Goal: Information Seeking & Learning: Learn about a topic

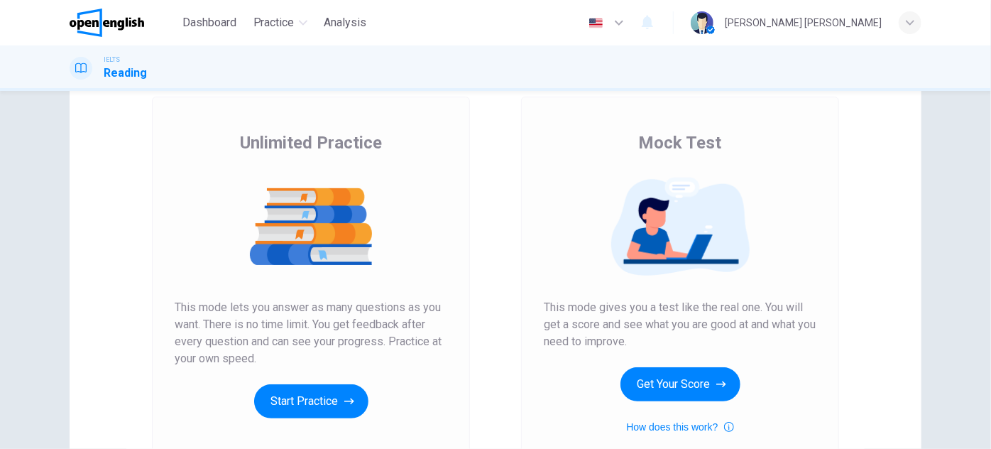
scroll to position [193, 0]
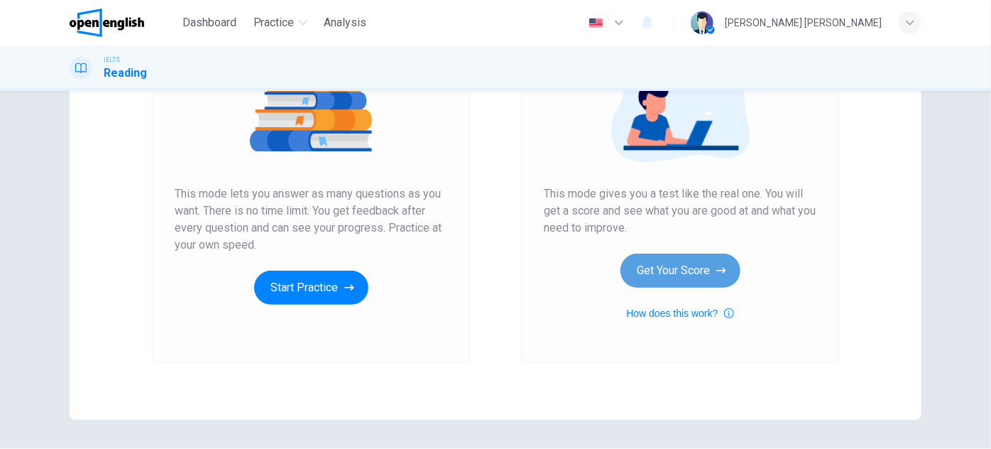
click at [692, 281] on button "Get Your Score" at bounding box center [681, 271] width 120 height 34
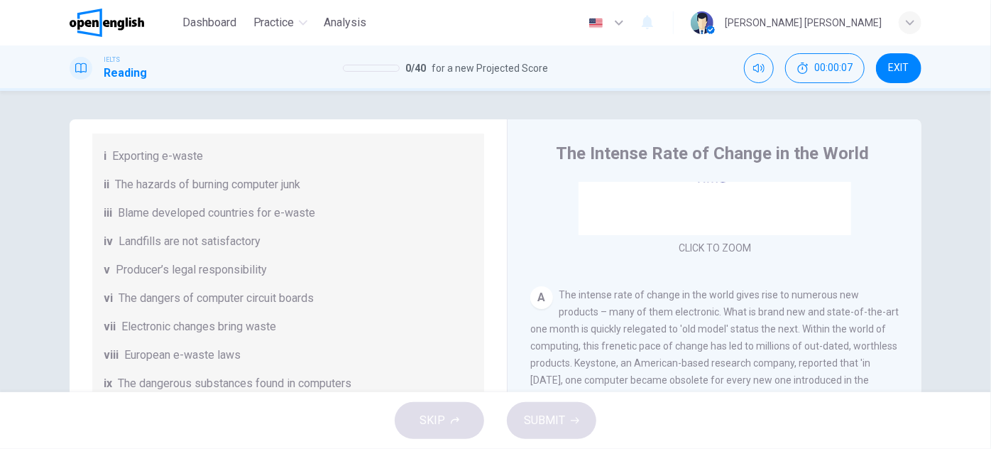
scroll to position [0, 0]
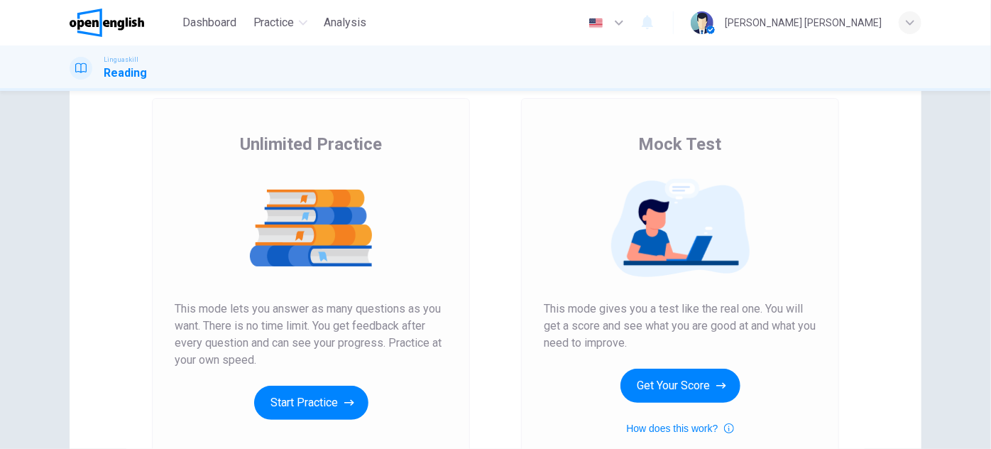
scroll to position [193, 0]
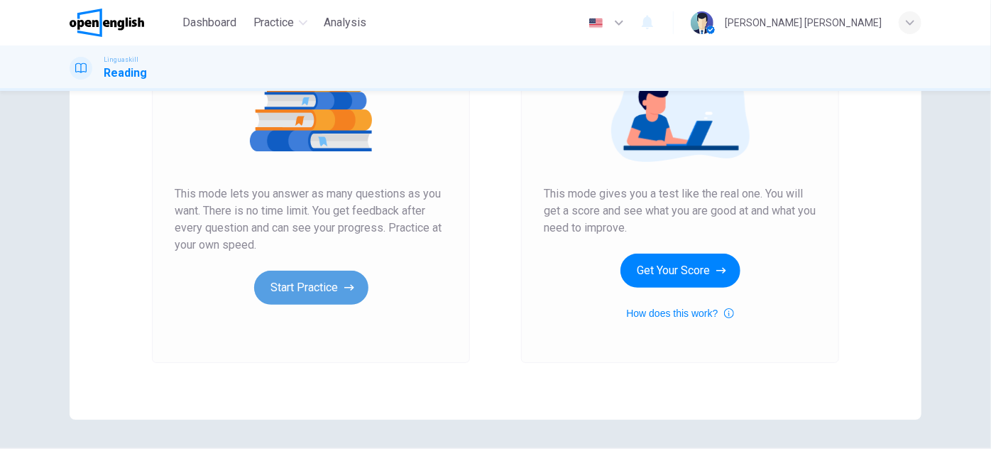
click at [331, 281] on button "Start Practice" at bounding box center [311, 288] width 114 height 34
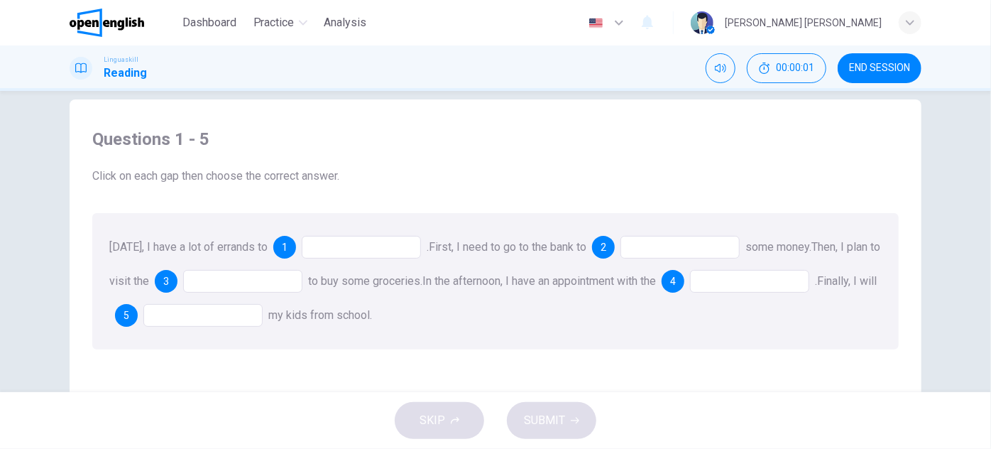
scroll to position [0, 0]
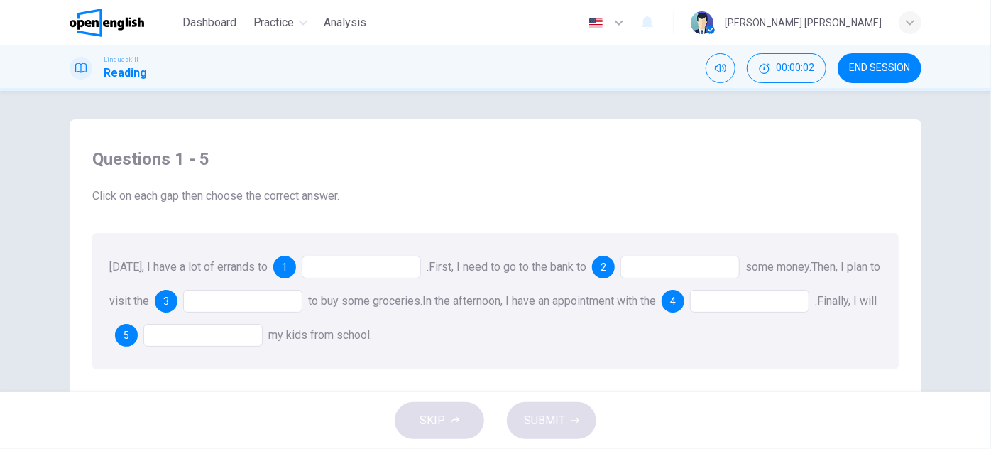
click at [317, 278] on div at bounding box center [361, 267] width 119 height 23
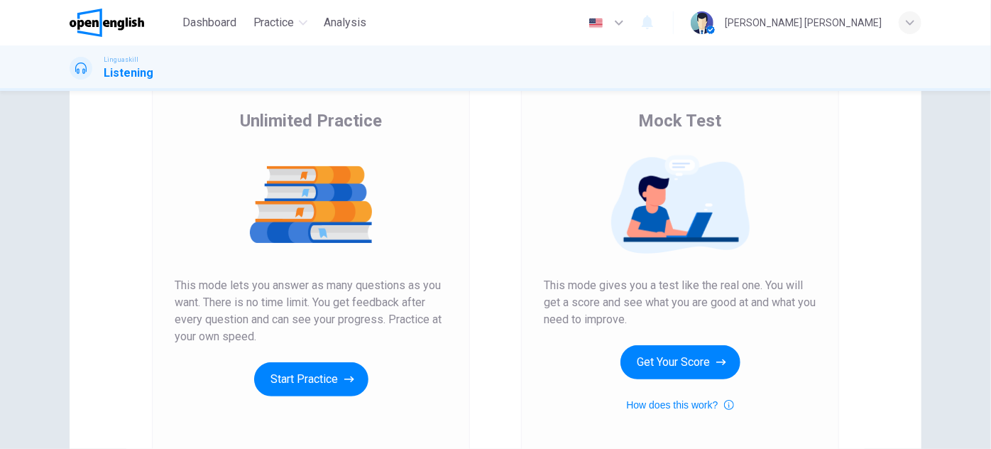
scroll to position [129, 0]
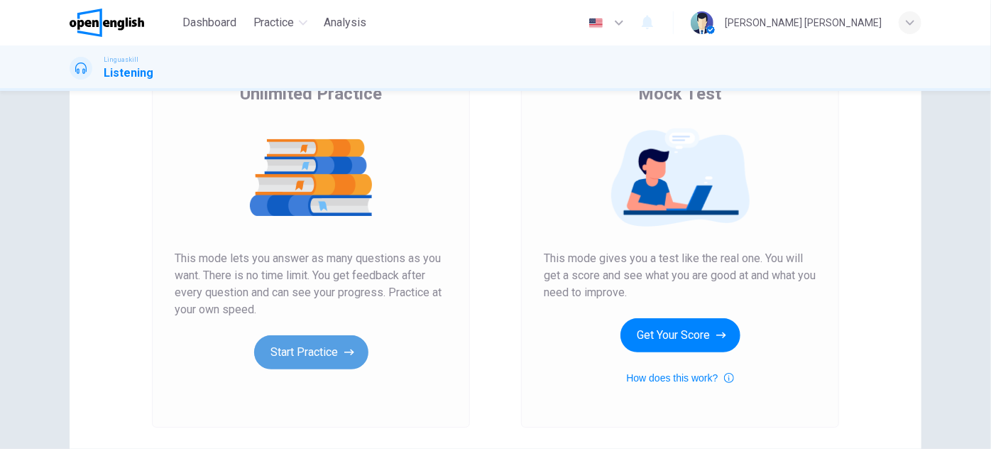
click at [296, 359] on button "Start Practice" at bounding box center [311, 352] width 114 height 34
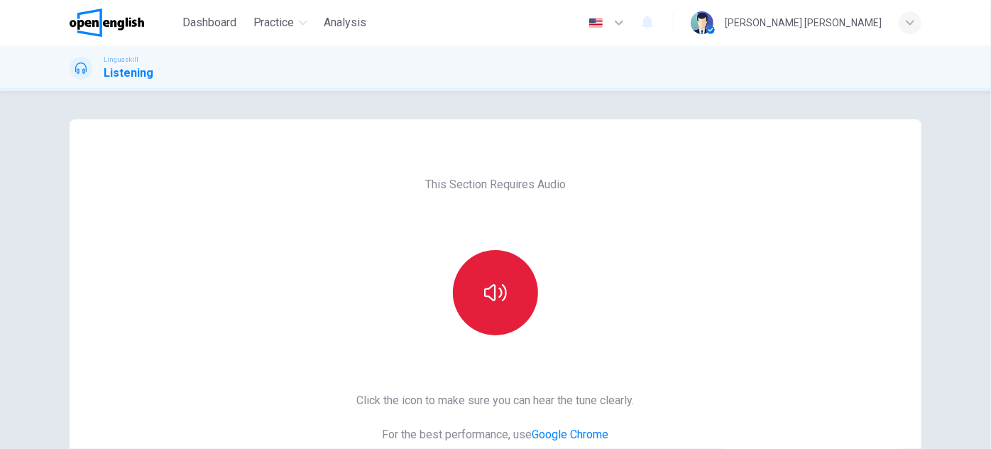
click at [494, 261] on button "button" at bounding box center [495, 292] width 85 height 85
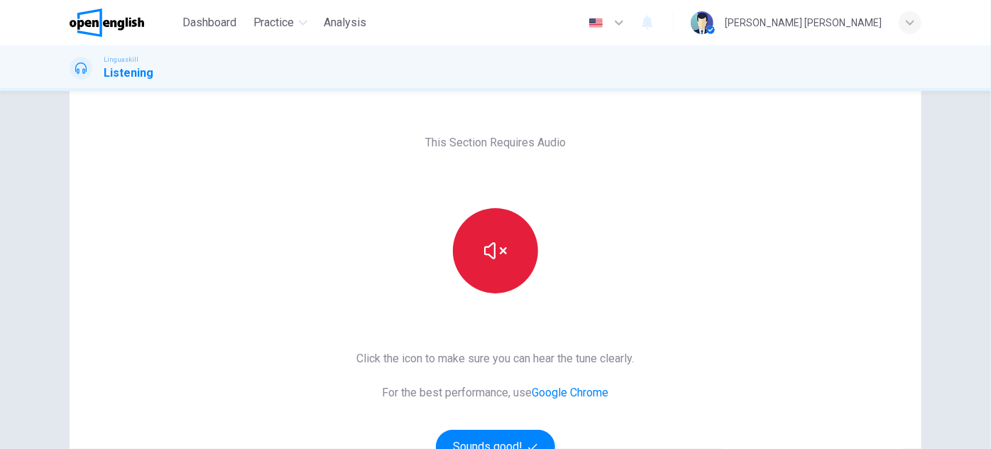
scroll to position [64, 0]
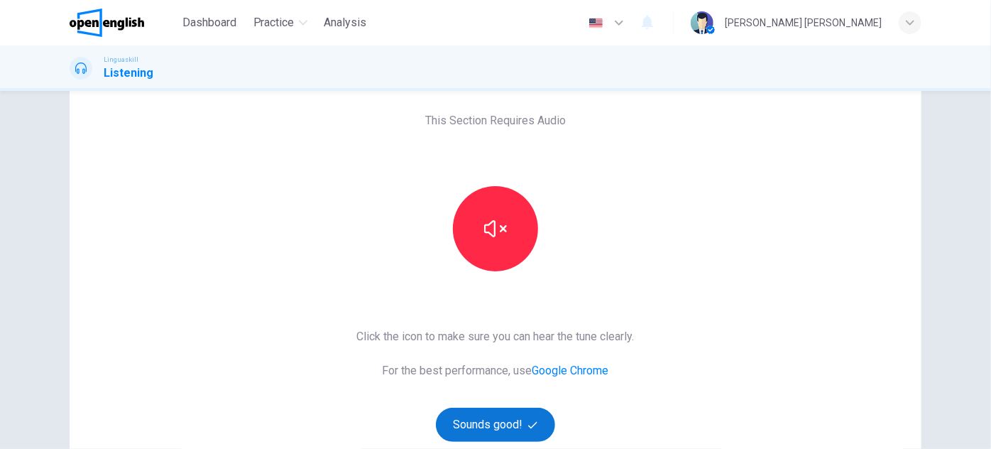
click at [493, 414] on button "Sounds good!" at bounding box center [495, 425] width 119 height 34
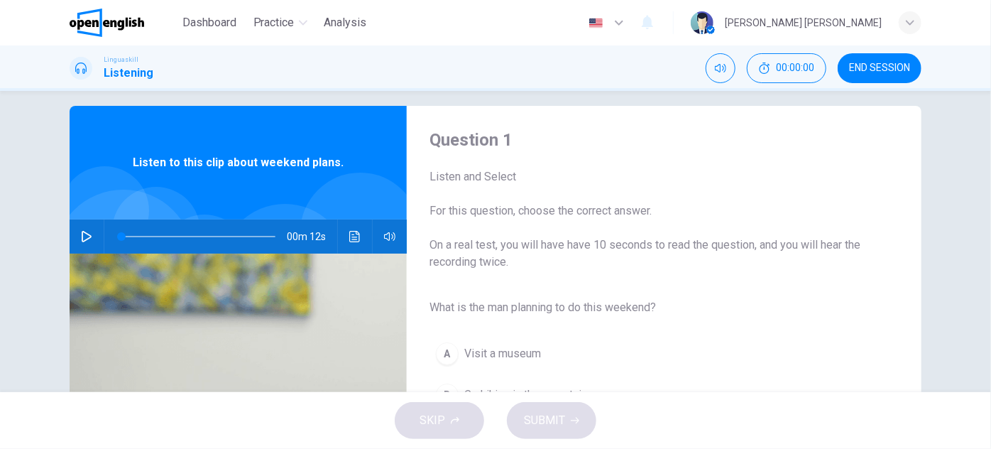
scroll to position [0, 0]
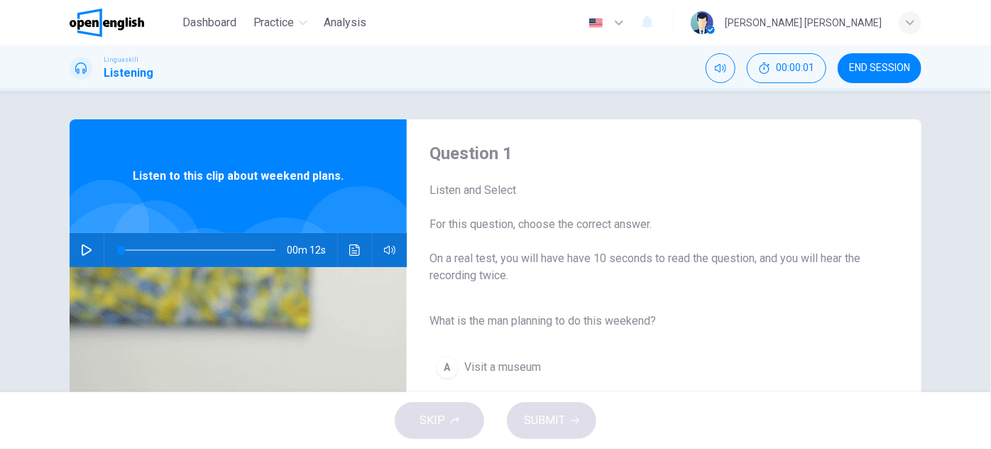
click at [77, 257] on button "button" at bounding box center [86, 250] width 23 height 34
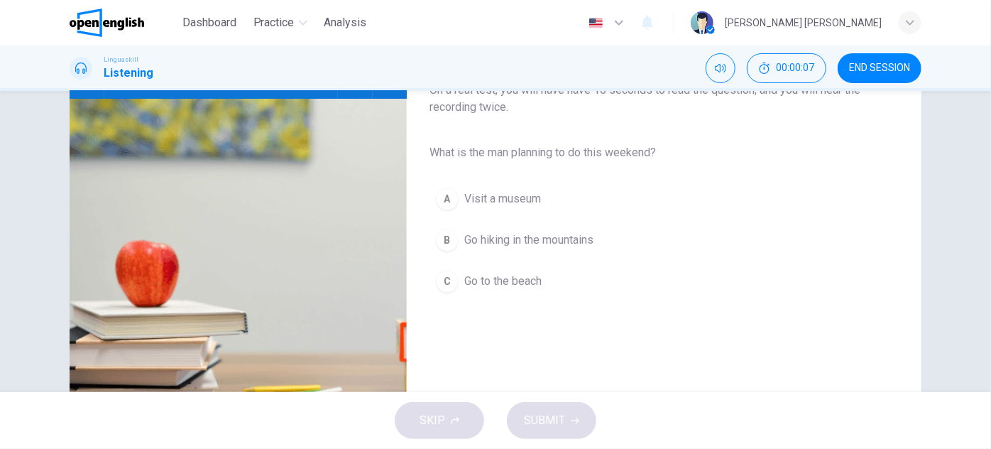
scroll to position [193, 0]
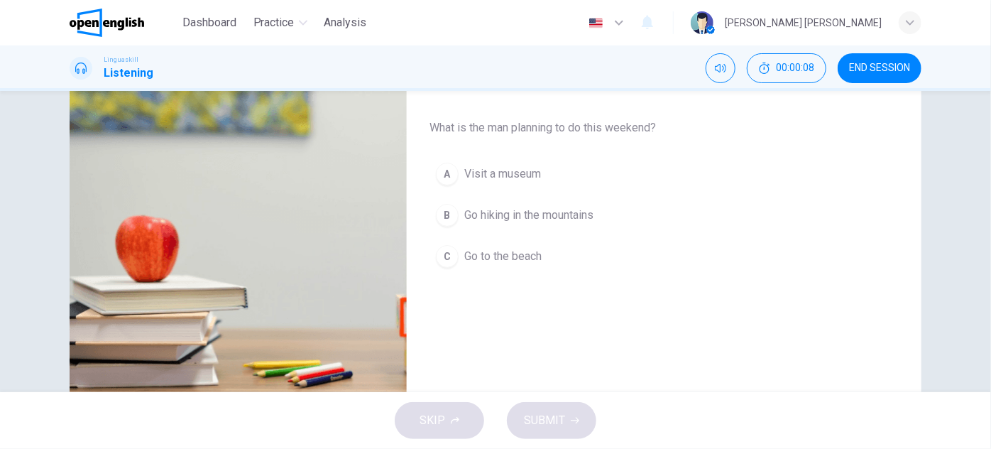
click at [499, 224] on button "B Go hiking in the mountains" at bounding box center [653, 215] width 447 height 36
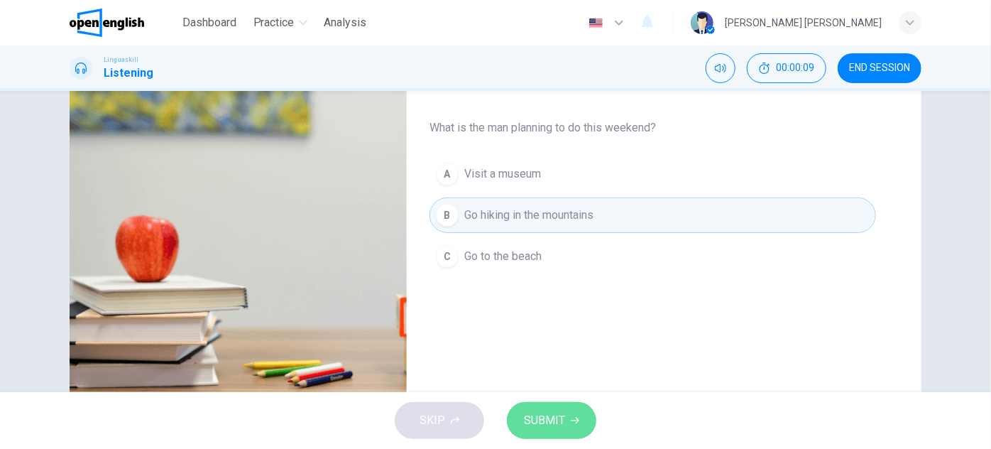
click at [549, 425] on span "SUBMIT" at bounding box center [544, 420] width 41 height 20
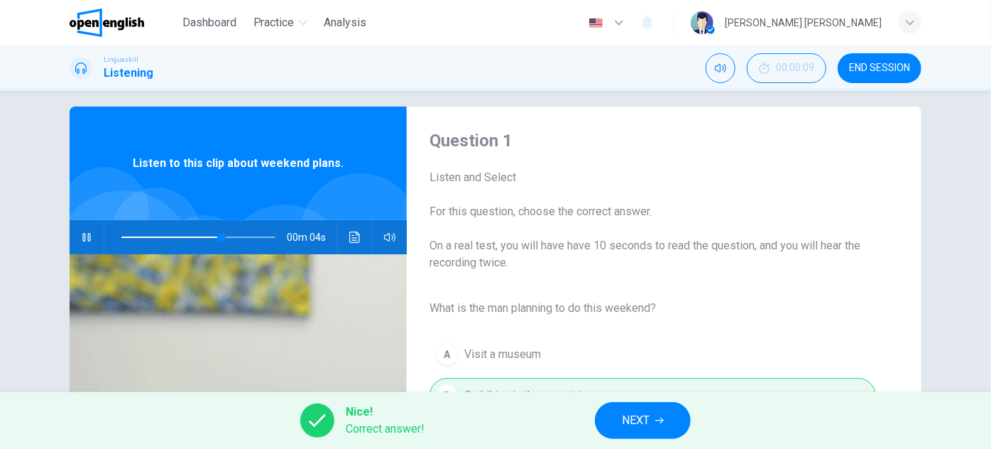
scroll to position [0, 0]
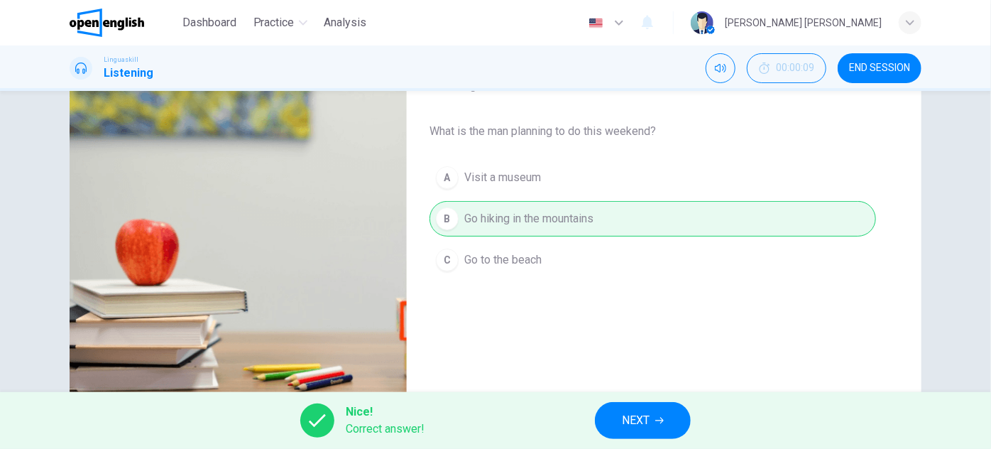
type input "**"
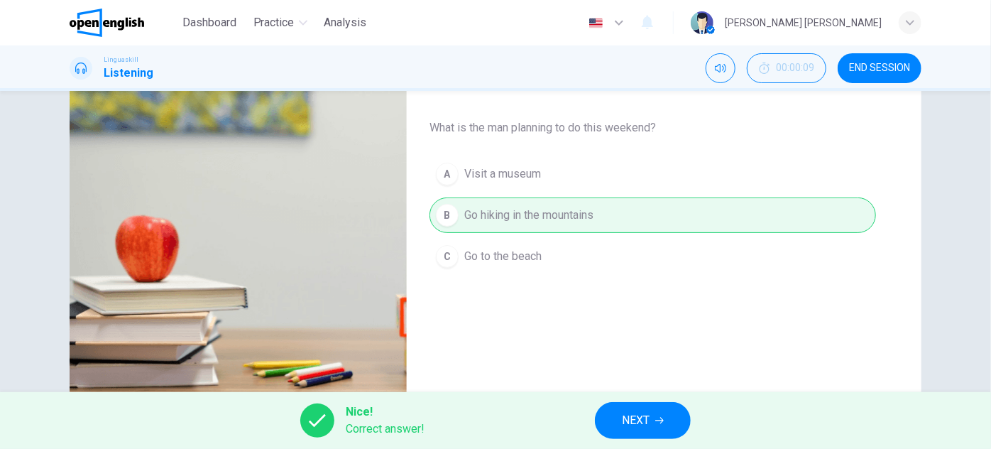
scroll to position [193, 0]
click at [629, 422] on span "NEXT" at bounding box center [636, 420] width 28 height 20
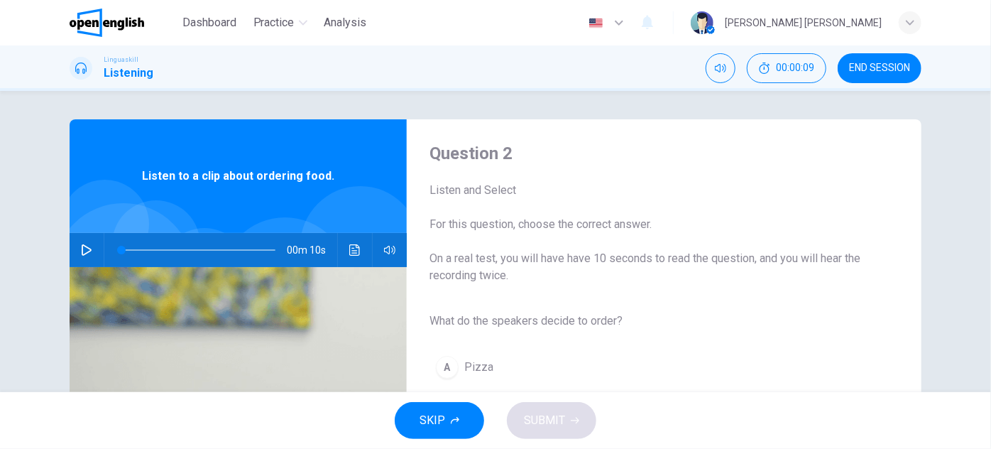
scroll to position [64, 0]
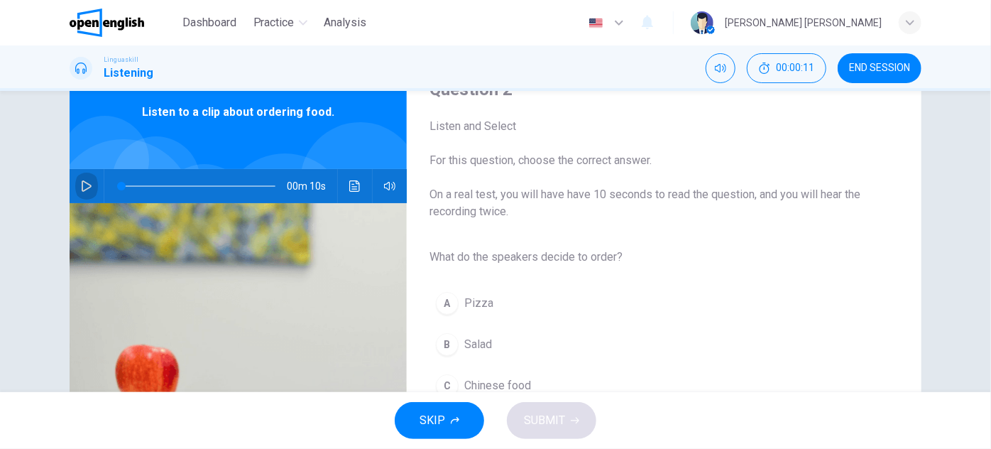
click at [94, 180] on button "button" at bounding box center [86, 186] width 23 height 34
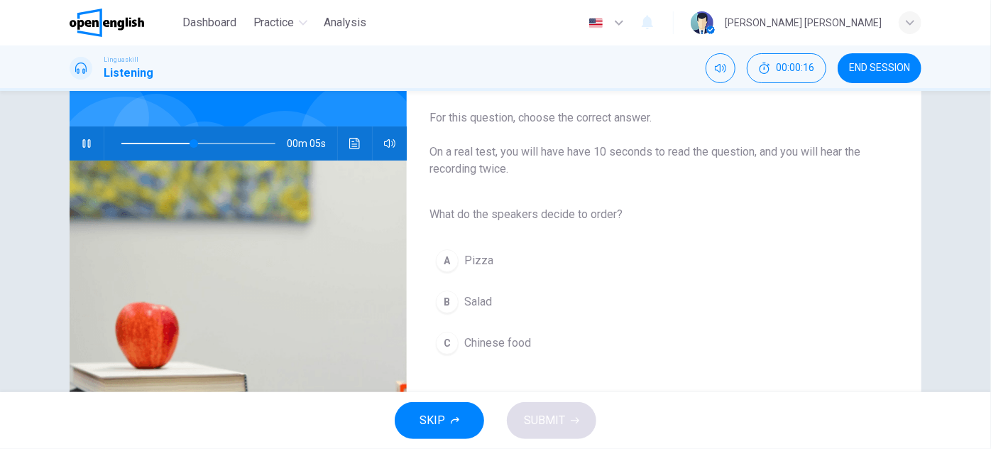
scroll to position [129, 0]
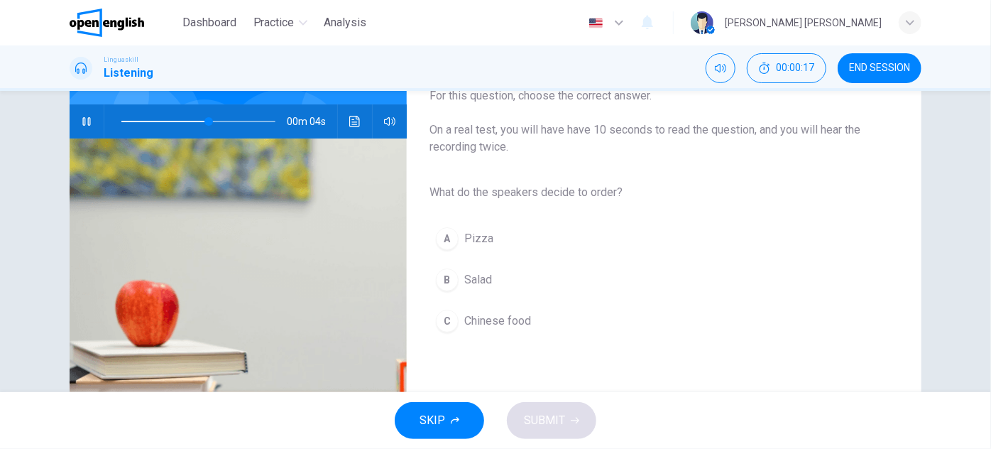
click at [445, 265] on button "B Salad" at bounding box center [653, 280] width 447 height 36
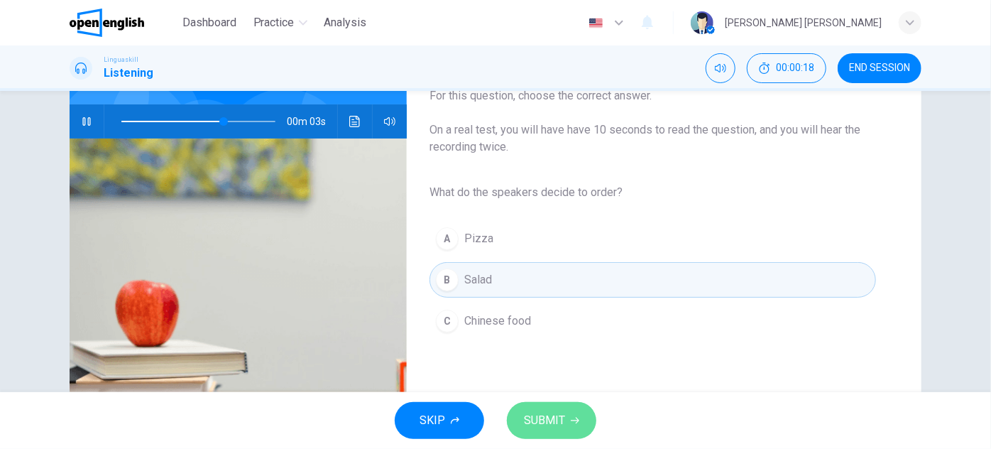
click at [553, 405] on button "SUBMIT" at bounding box center [551, 420] width 89 height 37
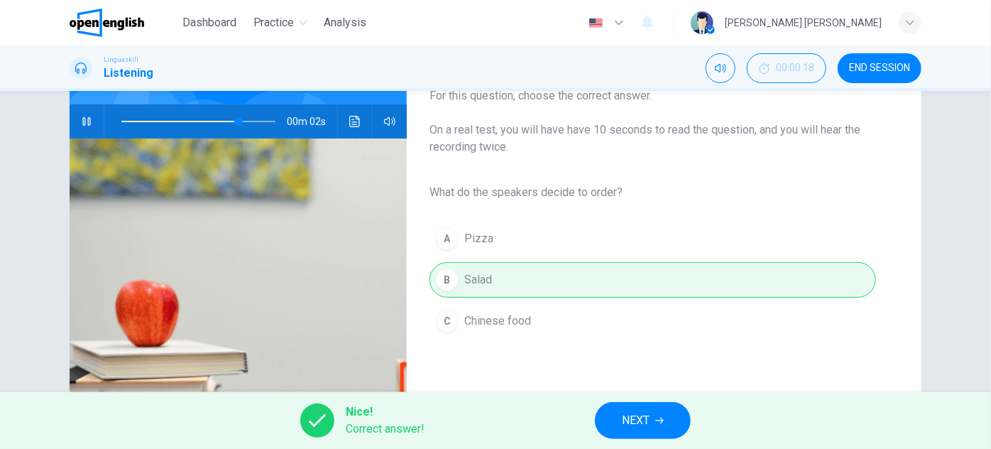
type input "**"
click at [624, 400] on div "Nice! Correct answer! NEXT" at bounding box center [495, 420] width 991 height 57
click at [628, 403] on button "NEXT" at bounding box center [643, 420] width 96 height 37
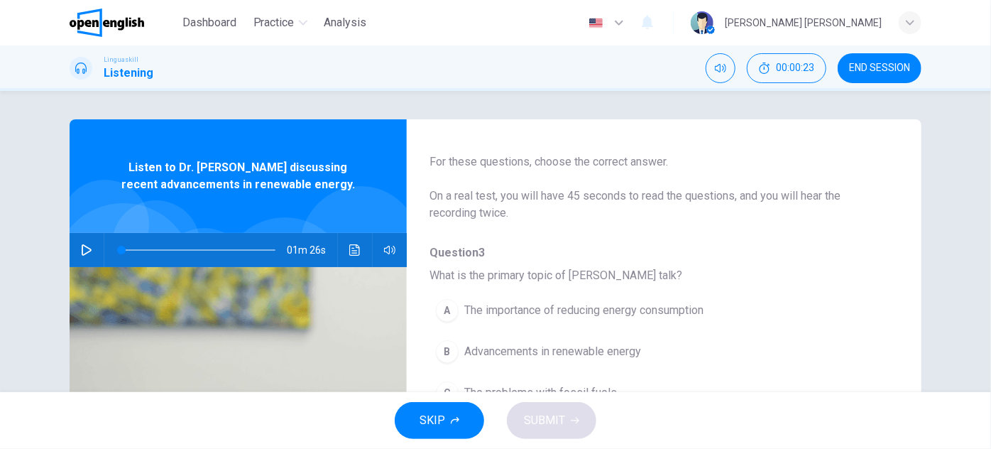
scroll to position [0, 0]
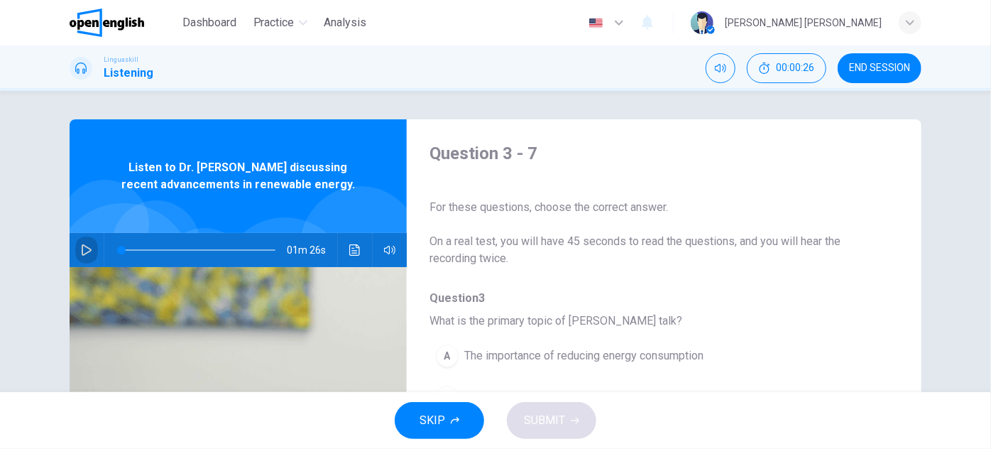
click at [86, 248] on icon "button" at bounding box center [87, 249] width 10 height 11
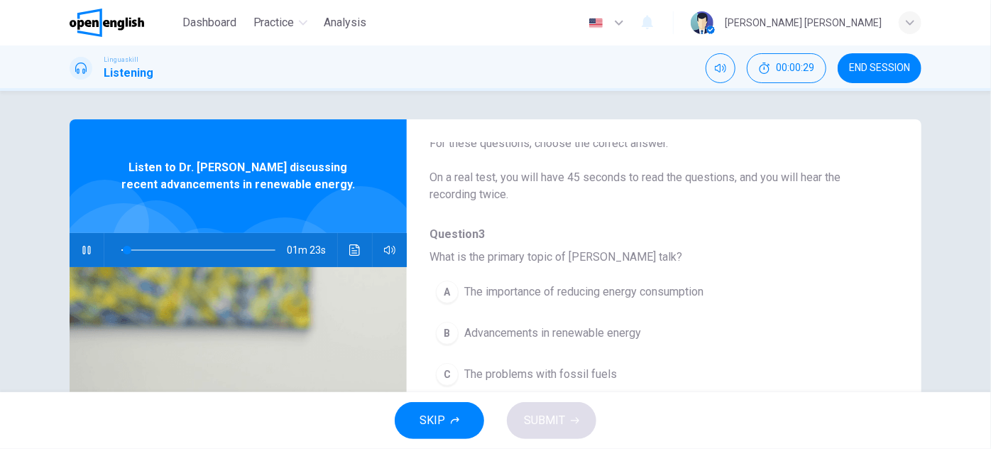
scroll to position [129, 0]
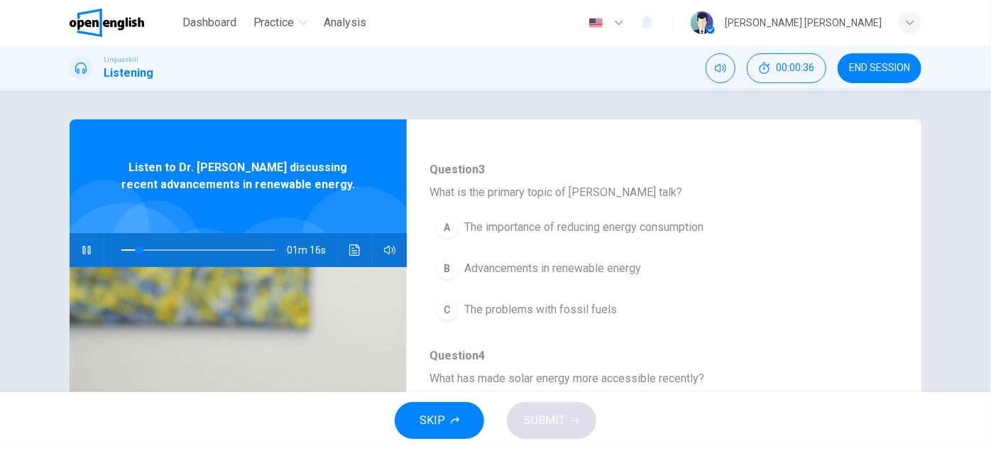
click at [567, 269] on span "Advancements in renewable energy" at bounding box center [552, 268] width 177 height 17
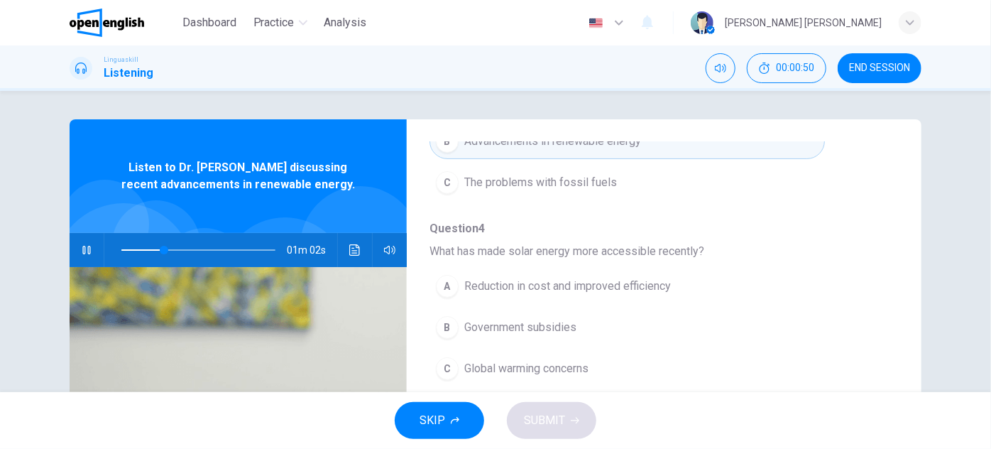
scroll to position [258, 0]
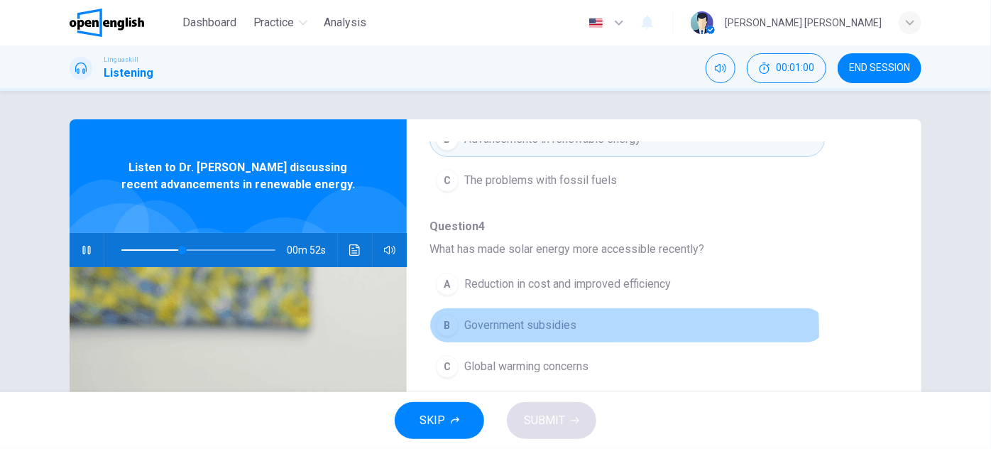
click at [496, 331] on span "Government subsidies" at bounding box center [520, 325] width 112 height 17
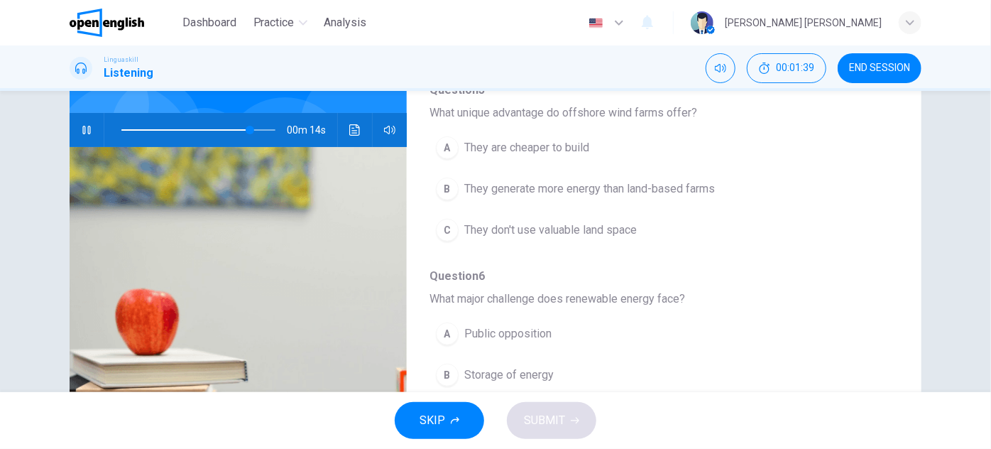
scroll to position [430, 0]
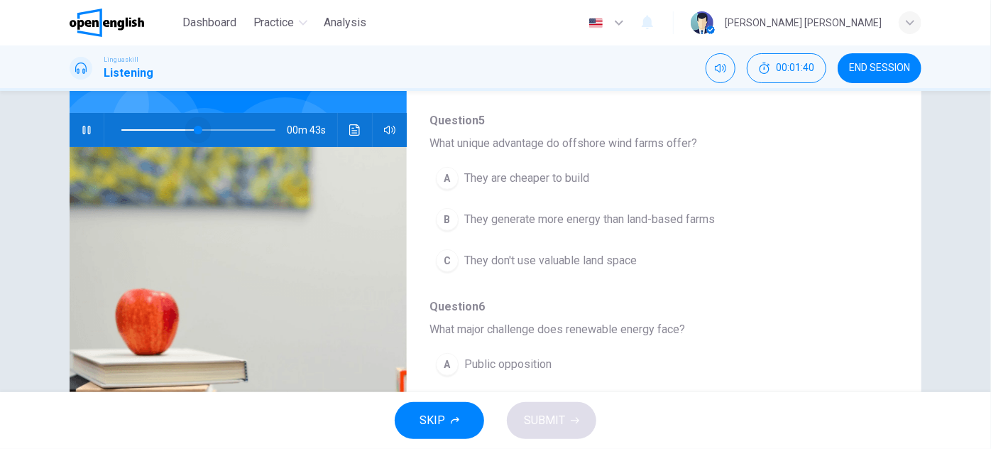
click at [195, 138] on span at bounding box center [198, 130] width 154 height 20
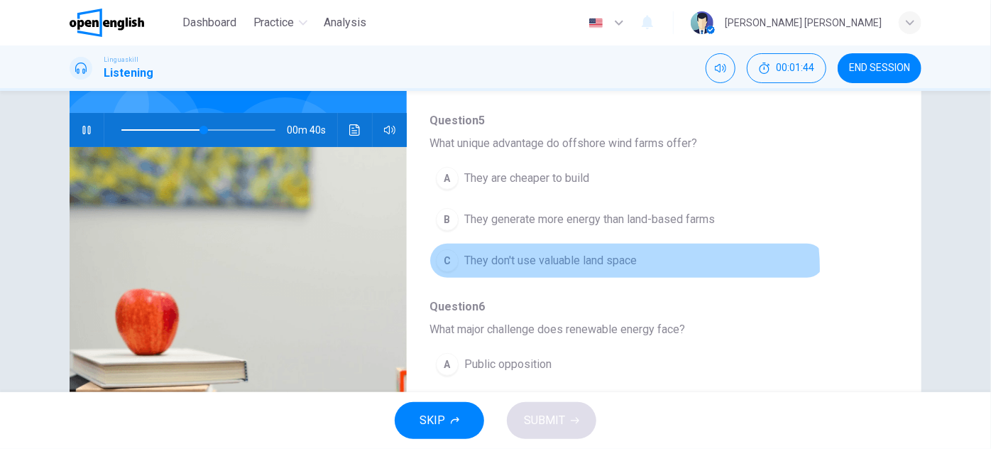
click at [617, 264] on span "They don't use valuable land space" at bounding box center [550, 260] width 173 height 17
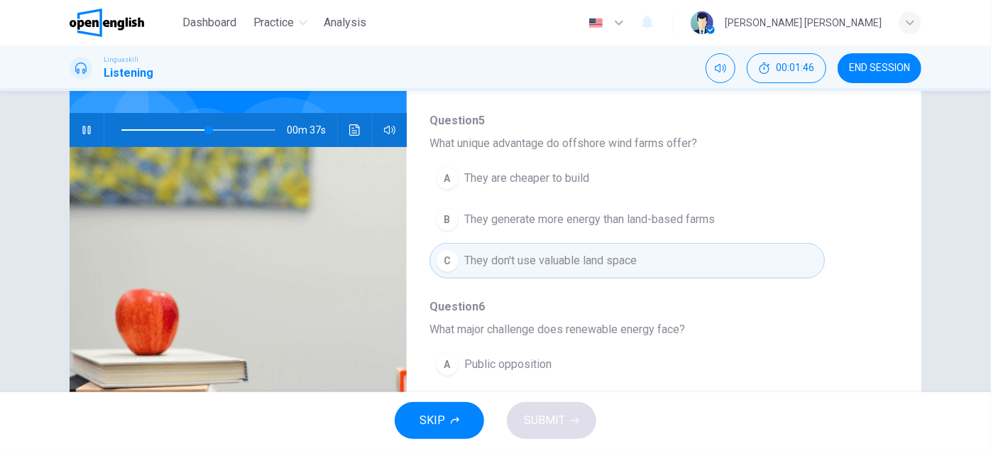
click at [187, 127] on span at bounding box center [198, 130] width 154 height 20
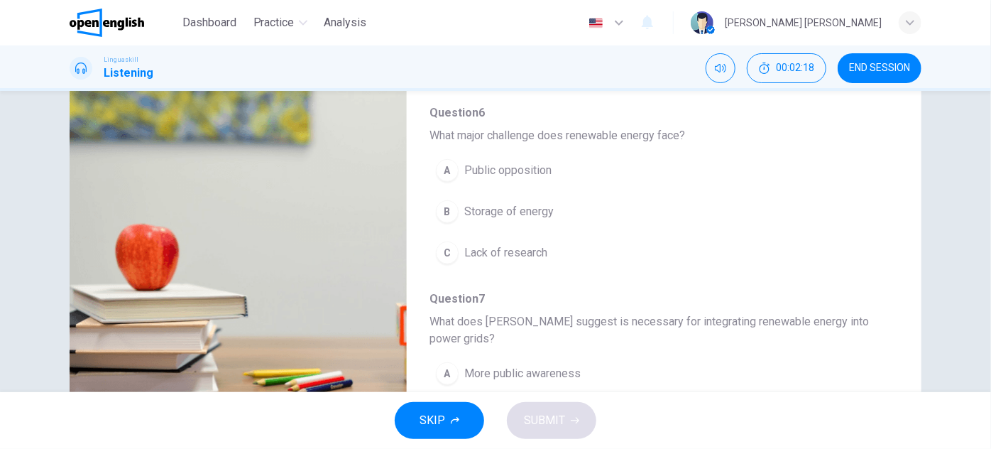
scroll to position [624, 0]
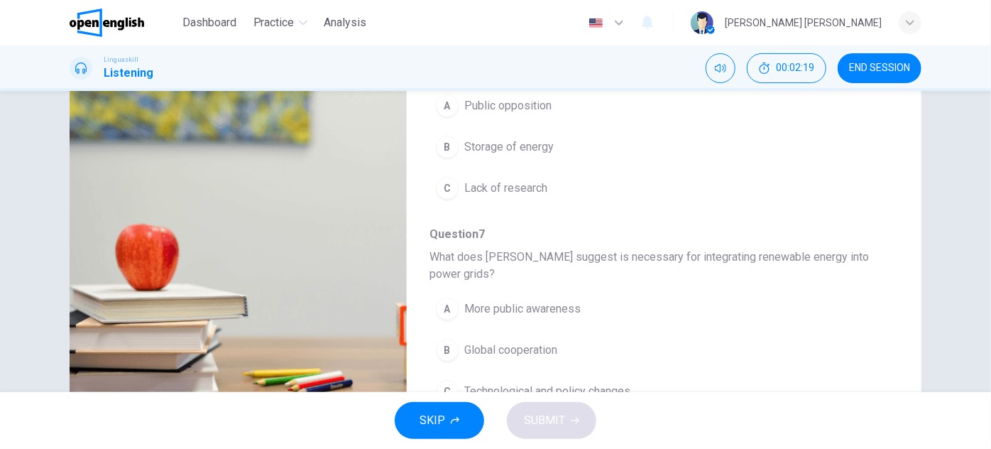
click at [572, 383] on span "Technological and policy changes" at bounding box center [547, 391] width 166 height 17
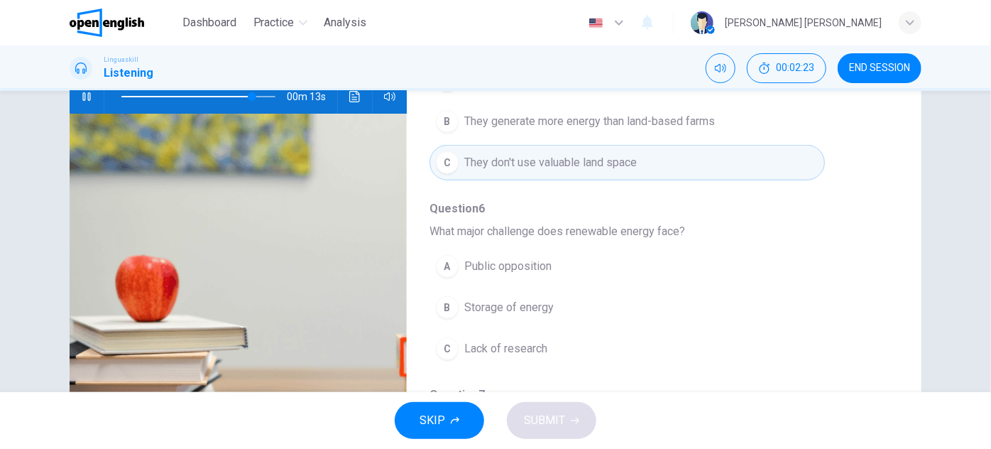
scroll to position [185, 0]
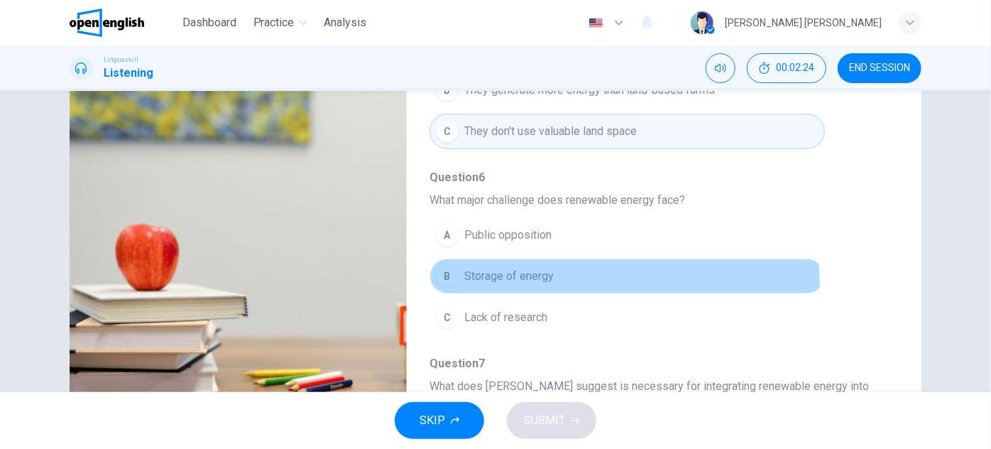
click at [494, 285] on button "B Storage of energy" at bounding box center [628, 277] width 396 height 36
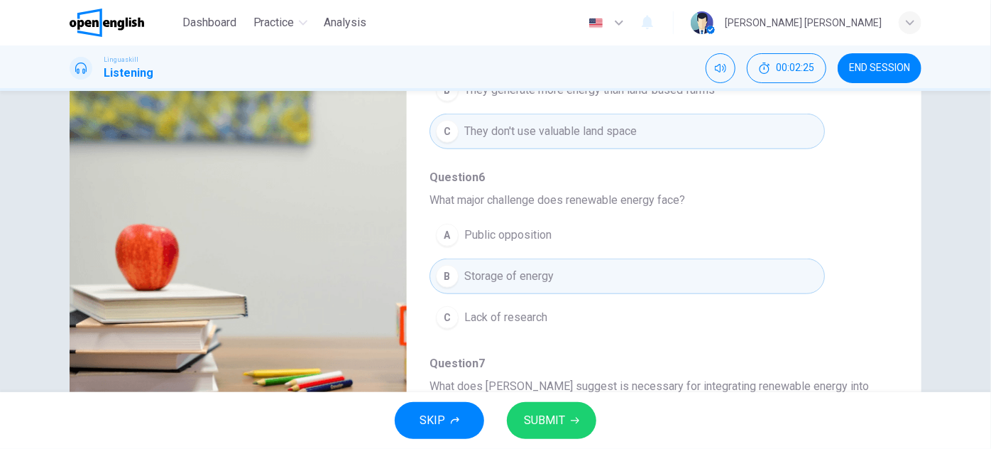
click at [565, 409] on button "SUBMIT" at bounding box center [551, 420] width 89 height 37
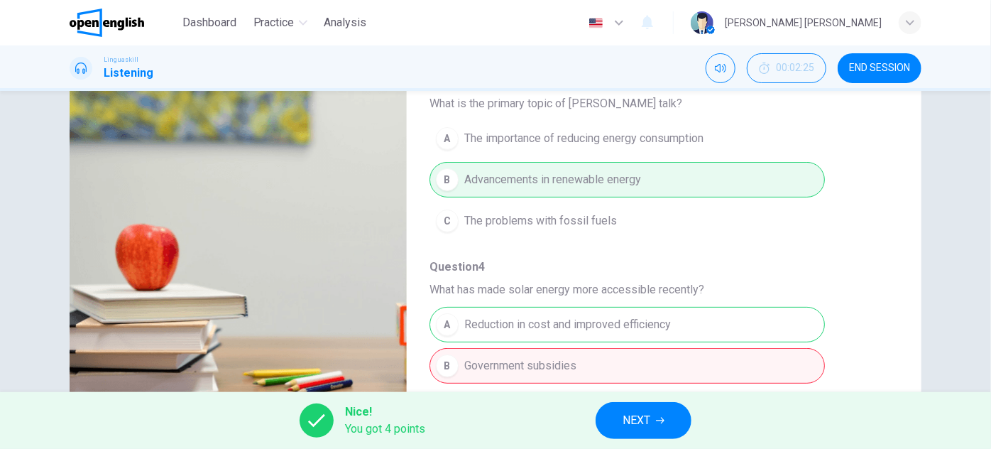
scroll to position [64, 0]
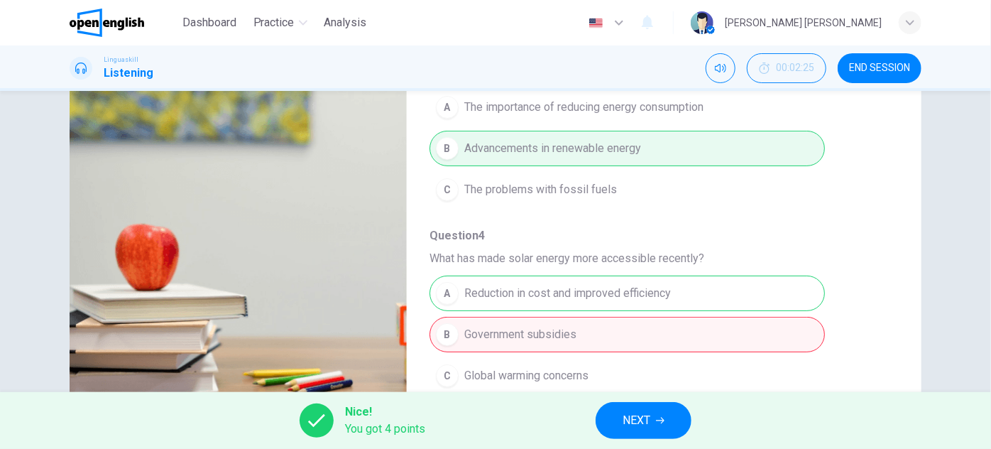
type input "**"
click at [625, 413] on span "NEXT" at bounding box center [637, 420] width 28 height 20
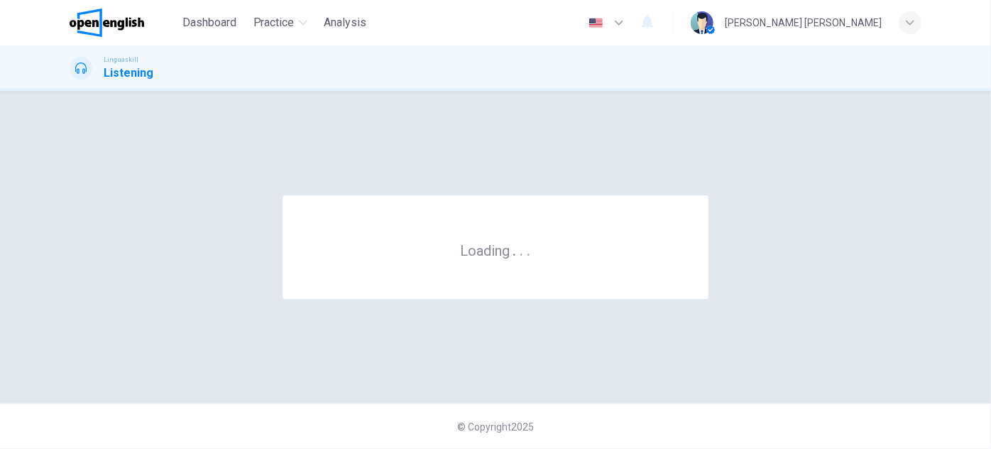
scroll to position [0, 0]
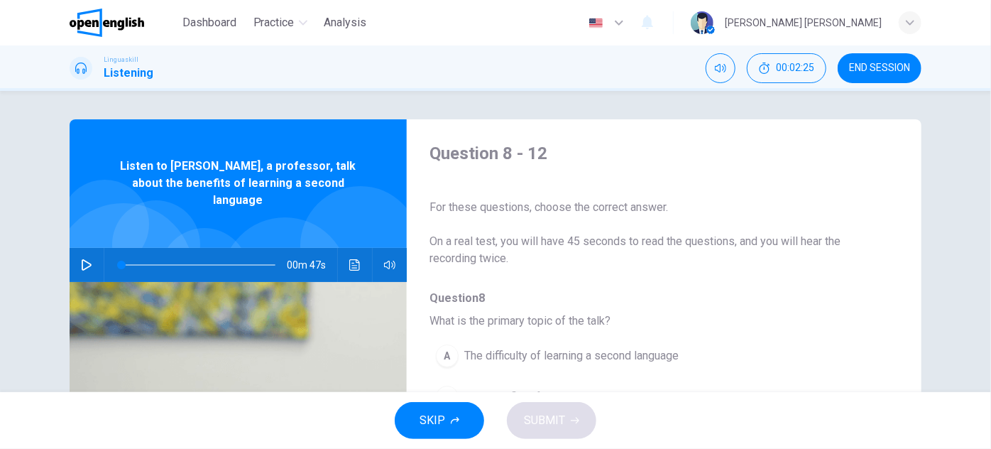
click at [71, 257] on div "00m 47s" at bounding box center [238, 265] width 337 height 34
click at [83, 259] on icon "button" at bounding box center [86, 264] width 11 height 11
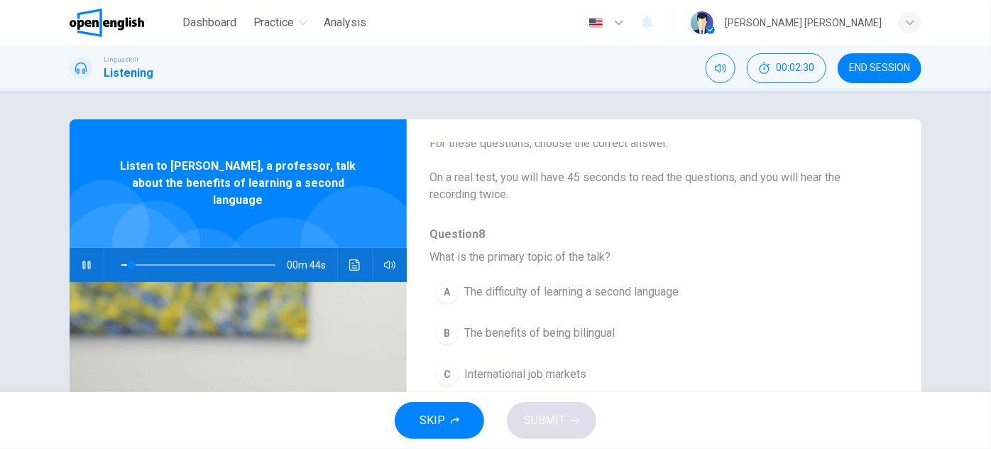
scroll to position [129, 0]
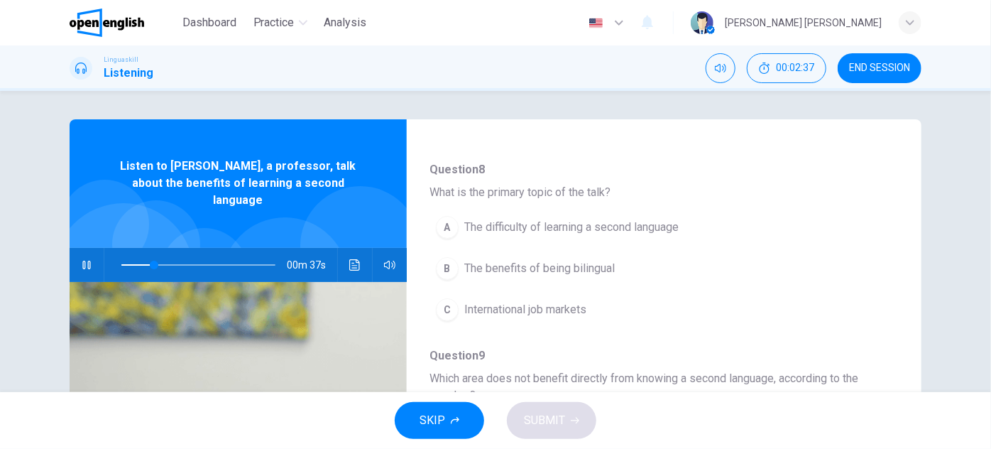
click at [131, 255] on span at bounding box center [198, 265] width 154 height 20
click at [473, 227] on span "The difficulty of learning a second language" at bounding box center [571, 227] width 214 height 17
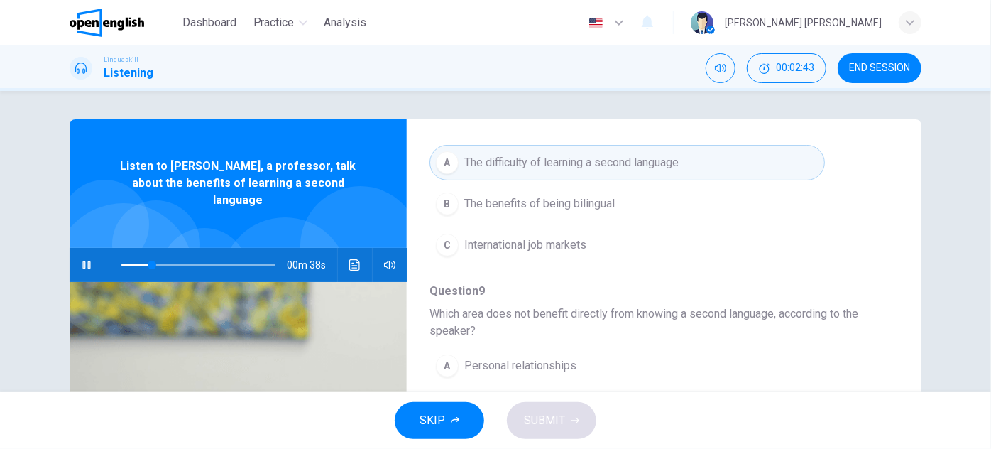
scroll to position [258, 0]
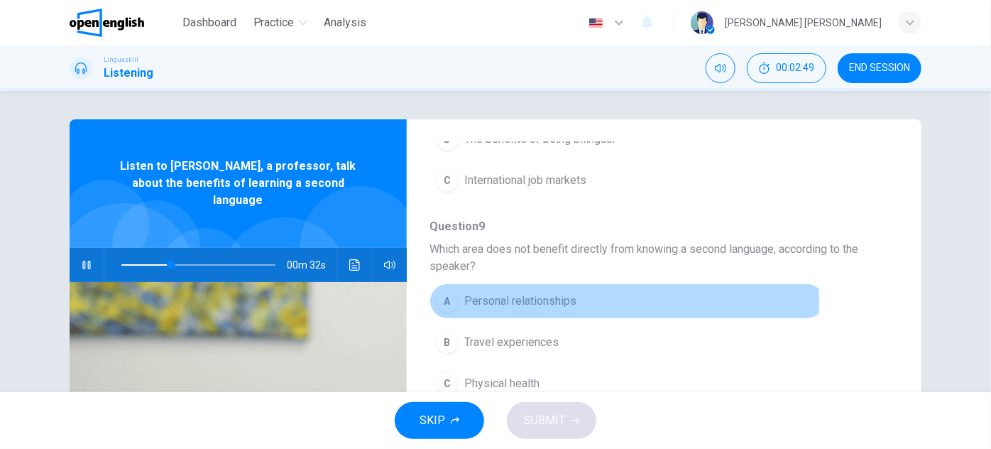
click at [518, 299] on span "Personal relationships" at bounding box center [520, 301] width 112 height 17
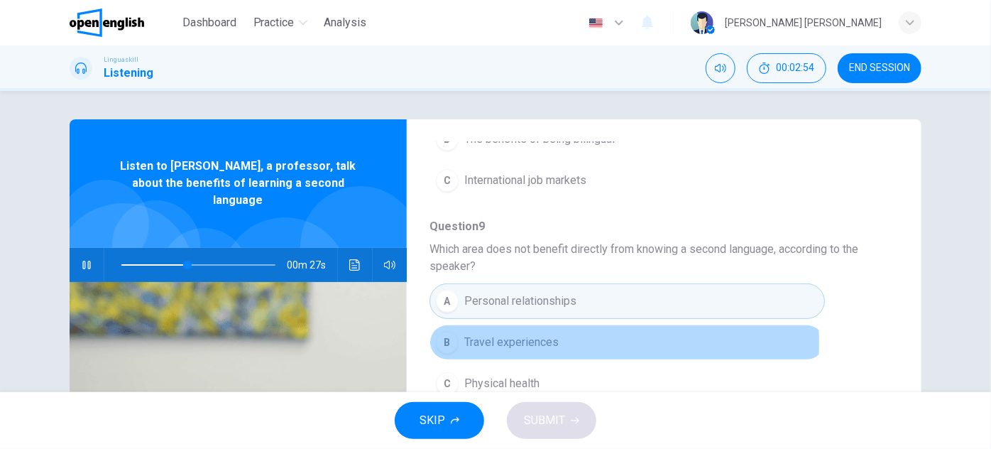
click at [539, 340] on span "Travel experiences" at bounding box center [511, 342] width 94 height 17
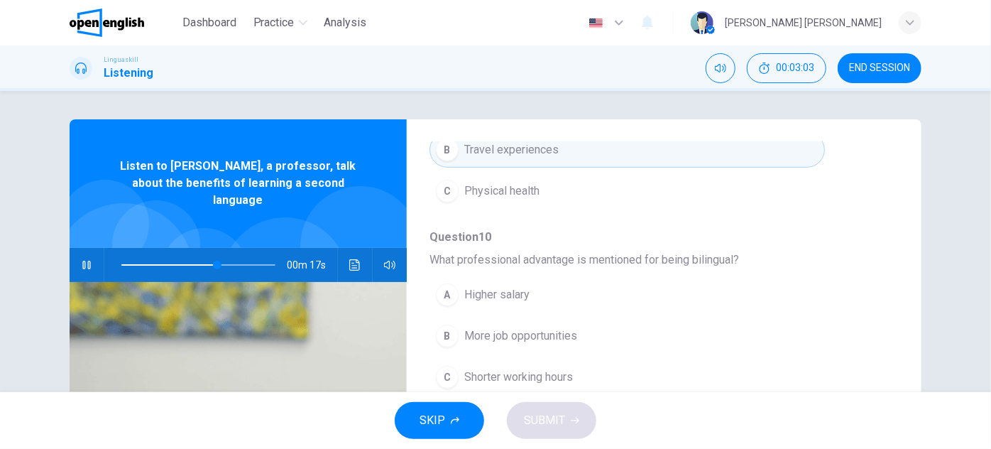
scroll to position [452, 0]
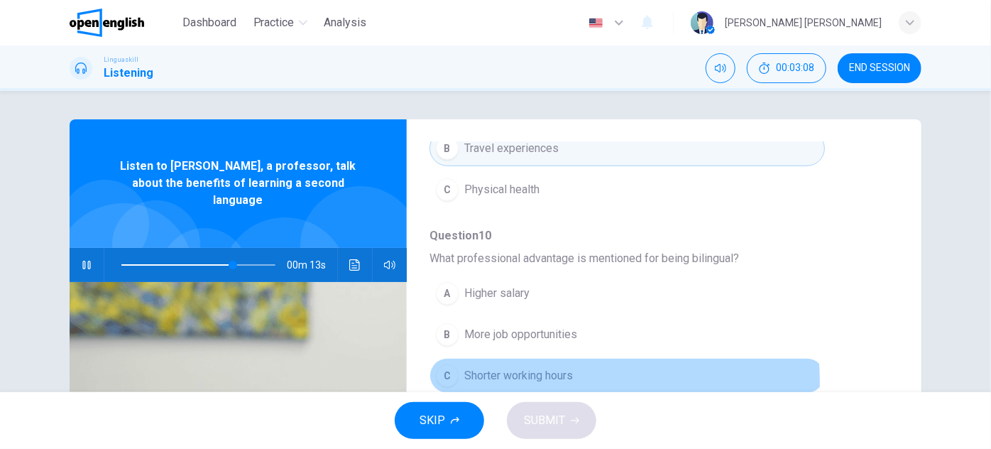
click at [530, 379] on span "Shorter working hours" at bounding box center [518, 375] width 109 height 17
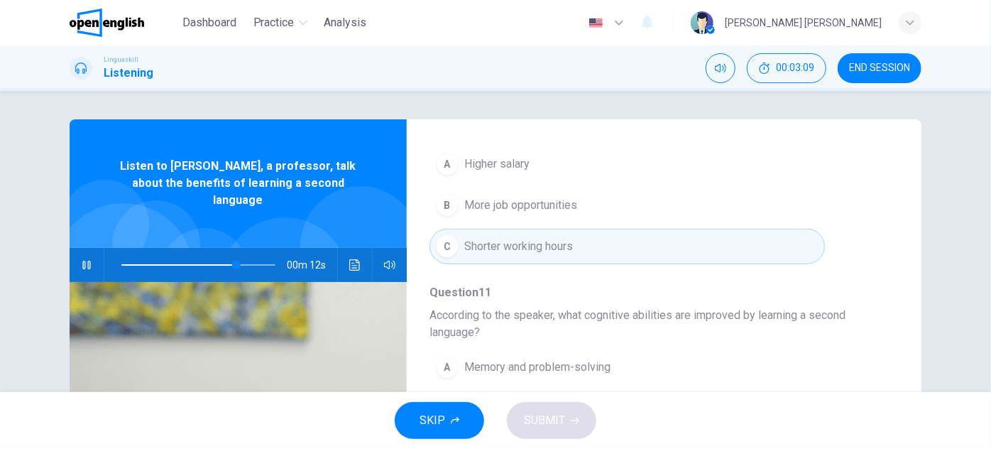
scroll to position [641, 0]
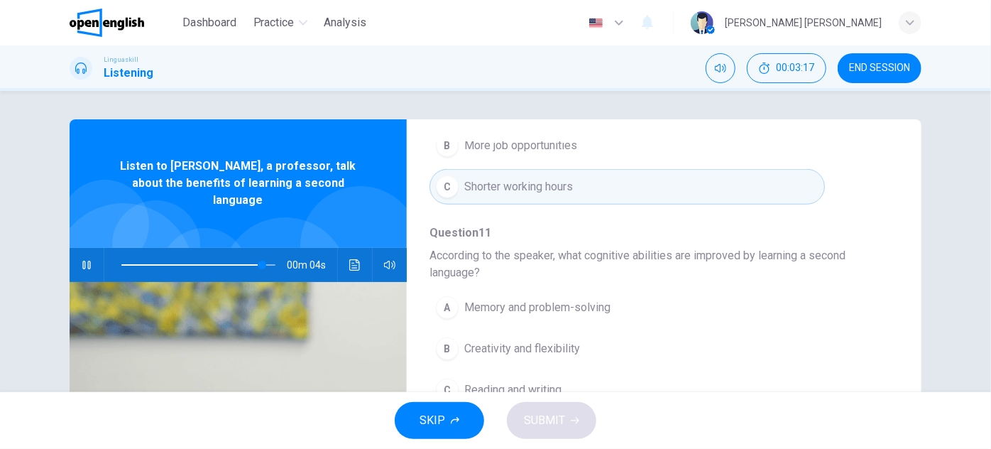
click at [553, 310] on span "Memory and problem-solving" at bounding box center [537, 307] width 146 height 17
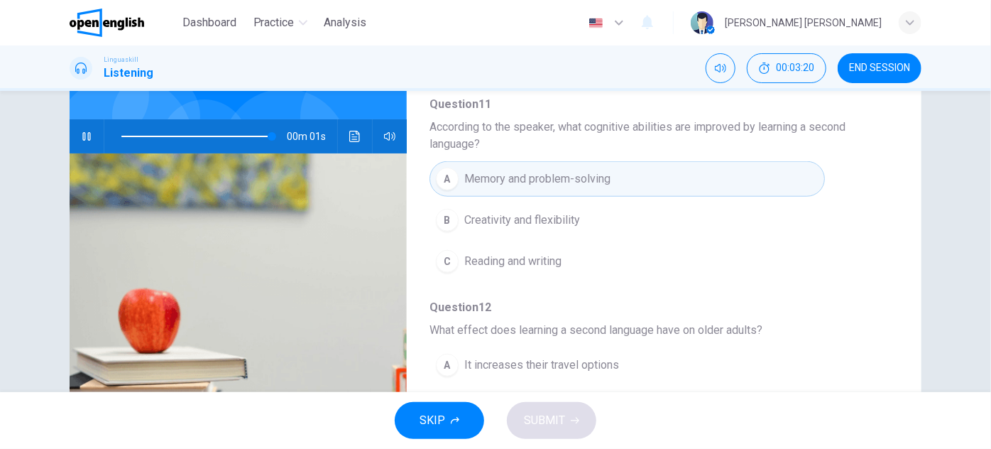
scroll to position [193, 0]
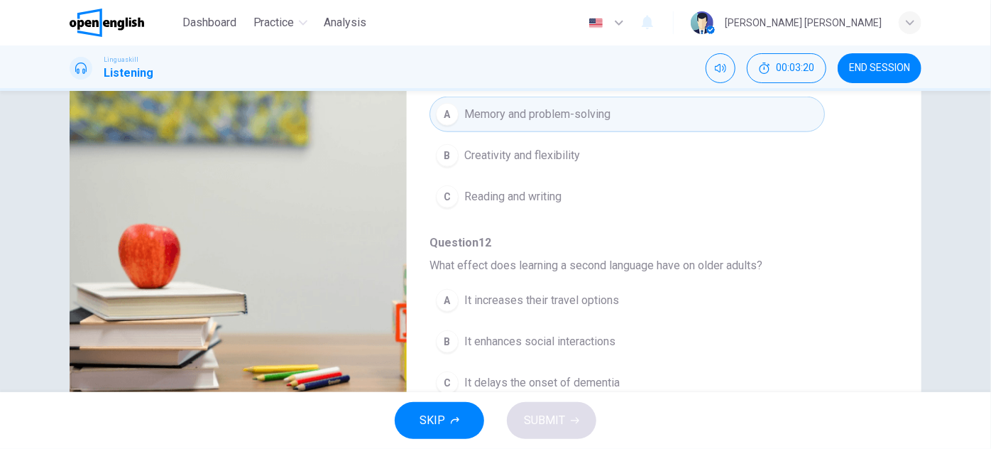
type input "*"
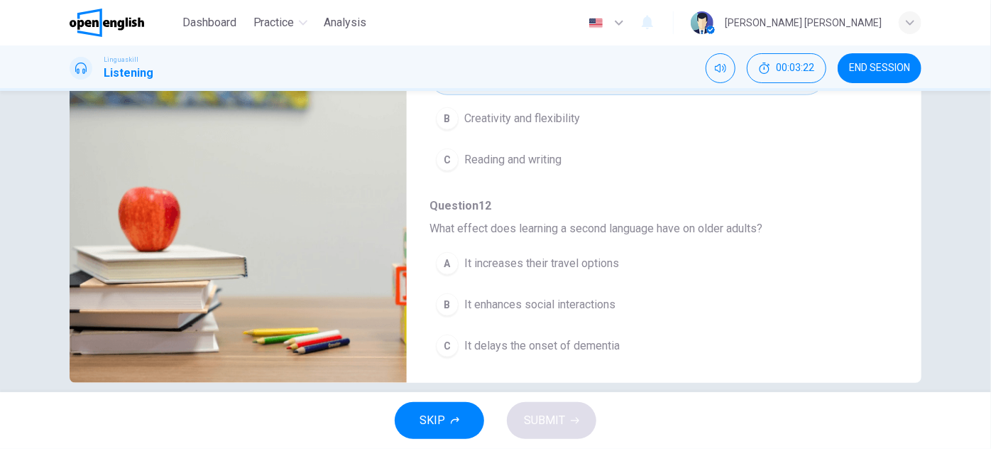
scroll to position [249, 0]
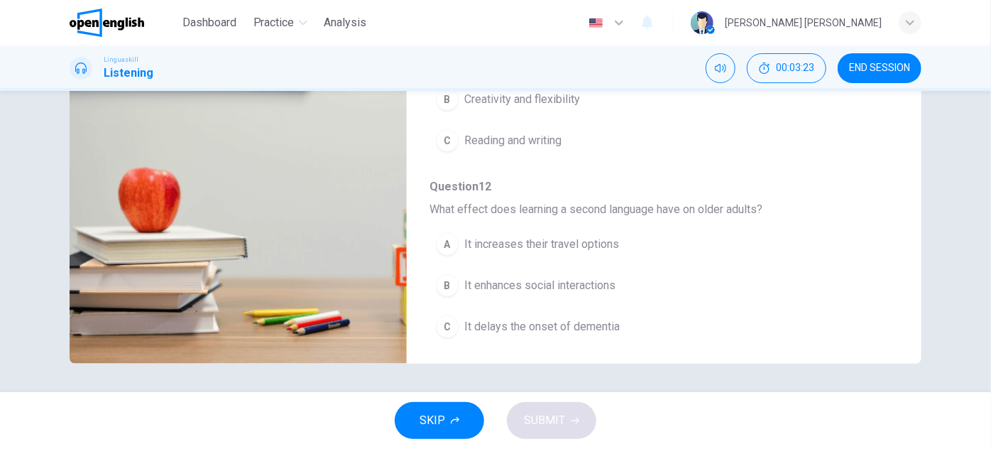
click at [541, 249] on button "A It increases their travel options" at bounding box center [628, 245] width 396 height 36
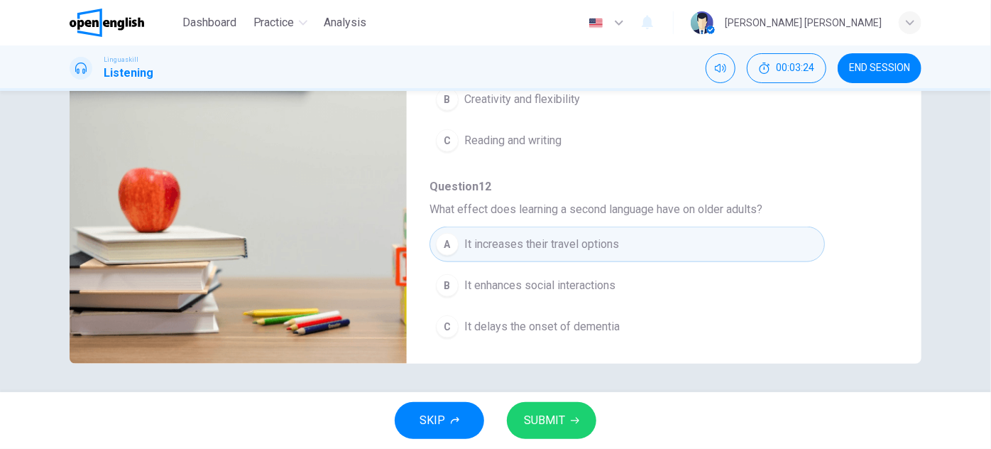
click at [566, 428] on button "SUBMIT" at bounding box center [551, 420] width 89 height 37
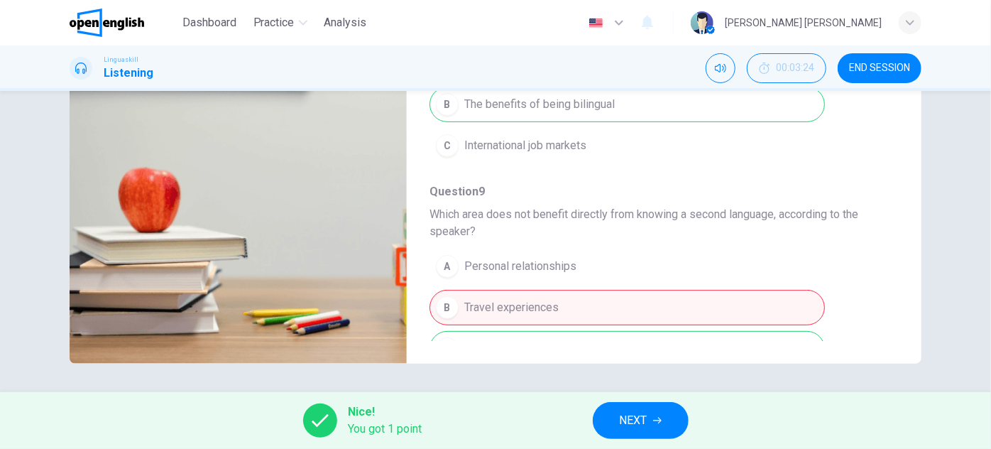
scroll to position [0, 0]
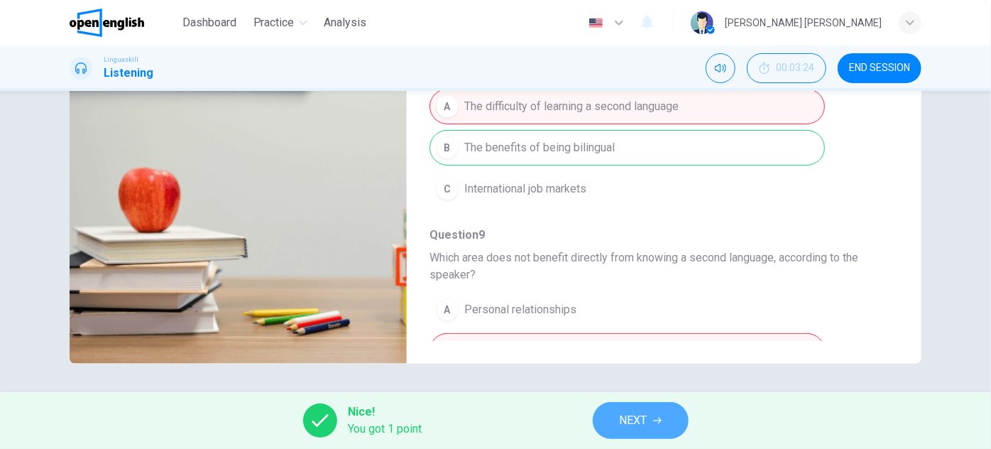
click at [641, 420] on span "NEXT" at bounding box center [634, 420] width 28 height 20
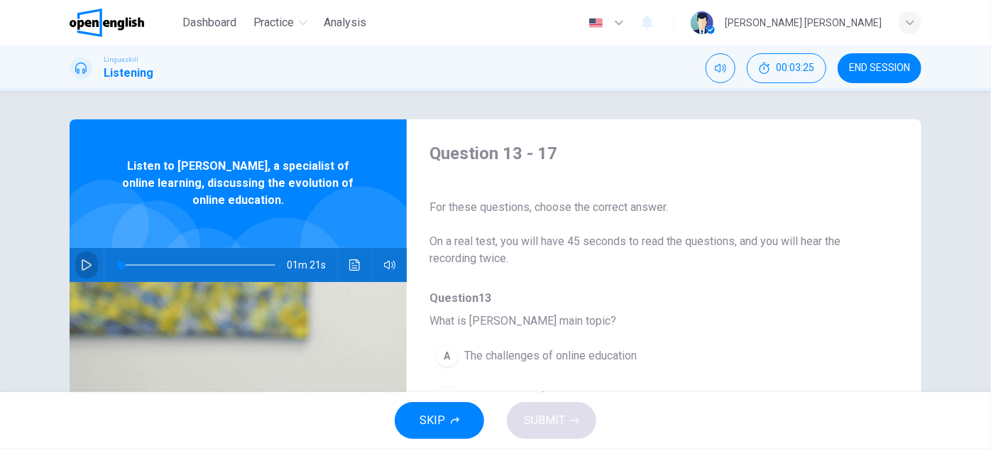
click at [87, 266] on icon "button" at bounding box center [86, 264] width 11 height 11
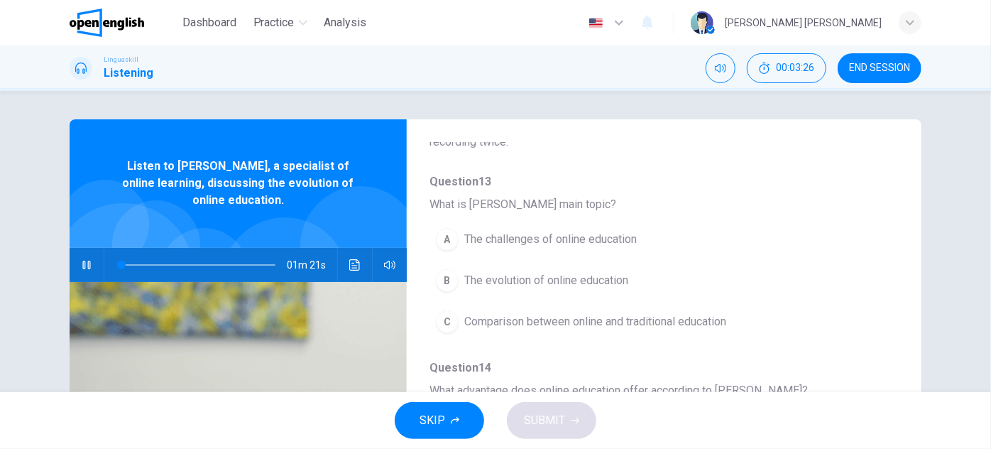
scroll to position [129, 0]
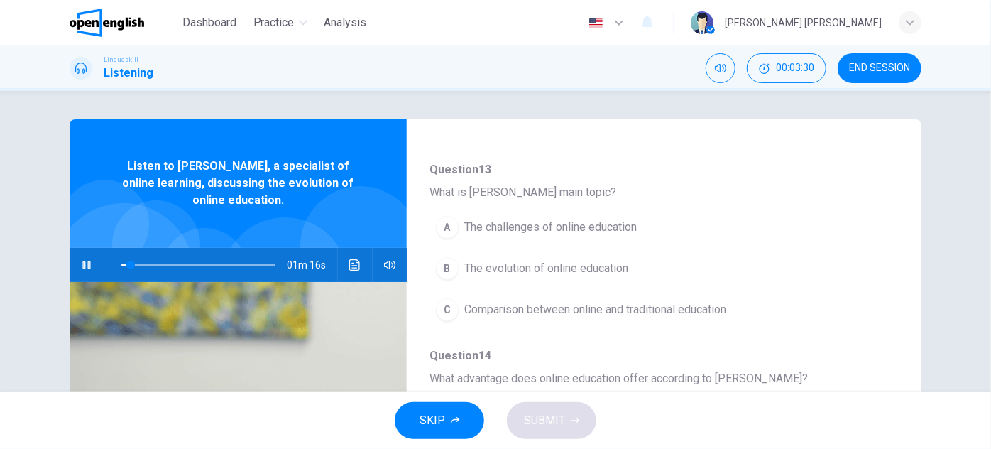
click at [535, 281] on button "B The evolution of online education" at bounding box center [628, 269] width 396 height 36
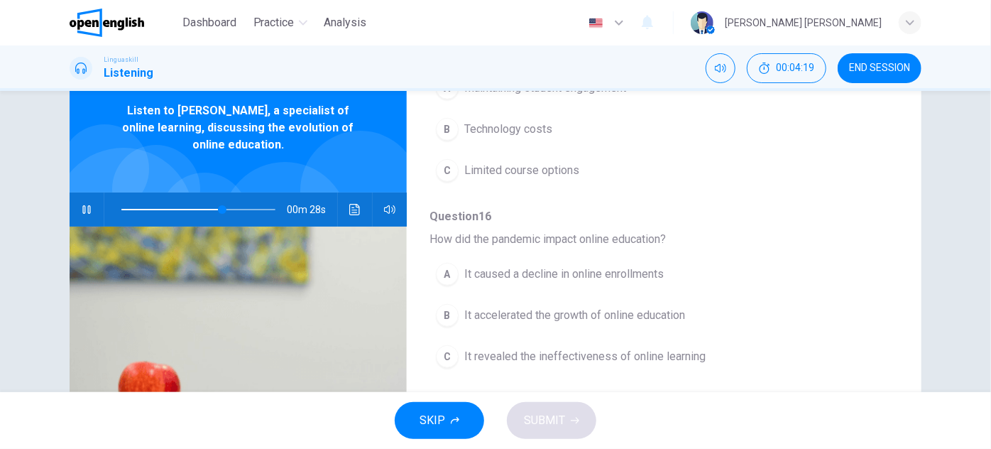
scroll to position [606, 0]
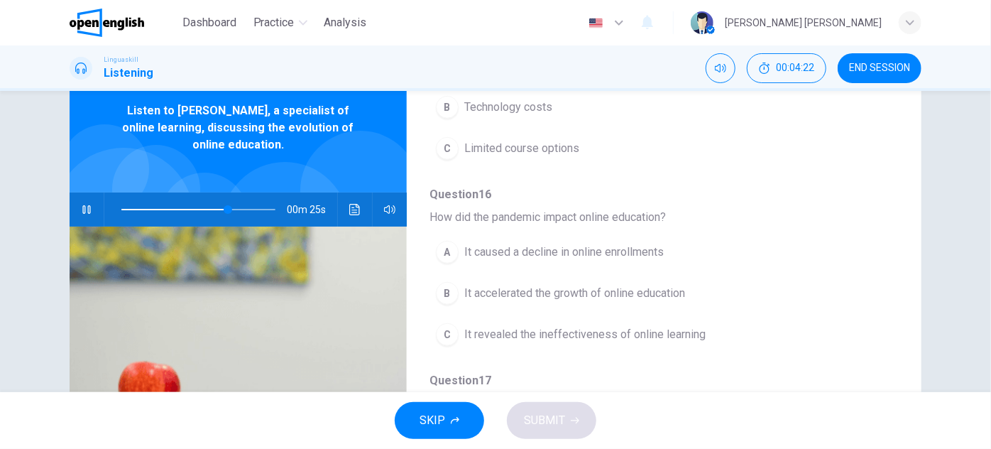
click at [583, 293] on span "It accelerated the growth of online education" at bounding box center [574, 293] width 221 height 17
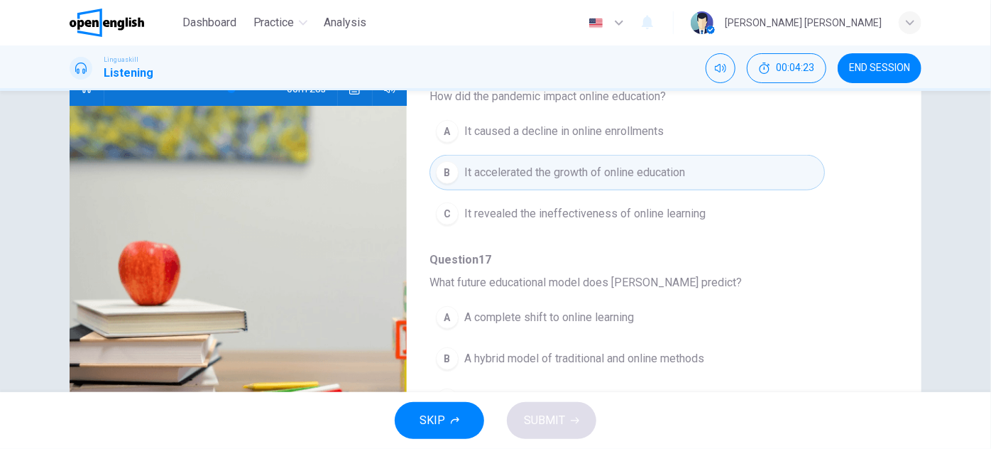
scroll to position [185, 0]
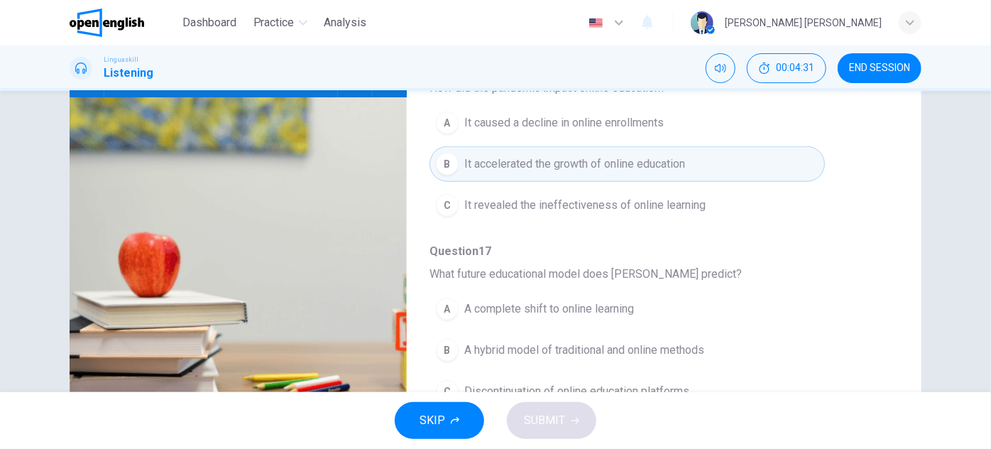
click at [548, 326] on div "A A complete shift to online learning B A hybrid model of traditional and onlin…" at bounding box center [653, 350] width 447 height 124
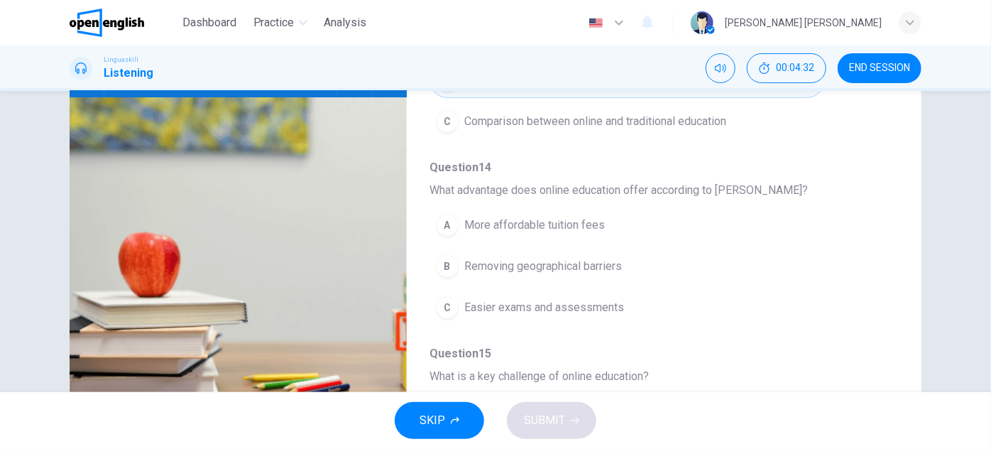
scroll to position [90, 0]
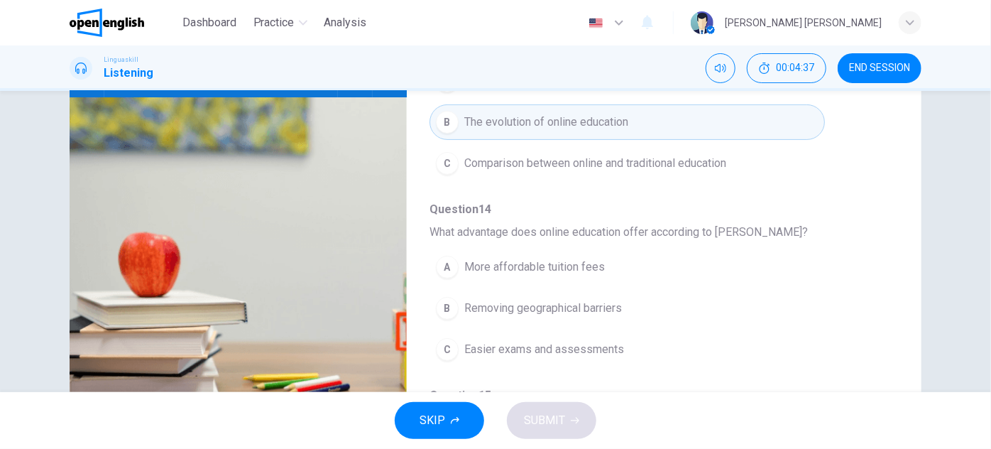
click at [508, 350] on span "Easier exams and assessments" at bounding box center [544, 349] width 160 height 17
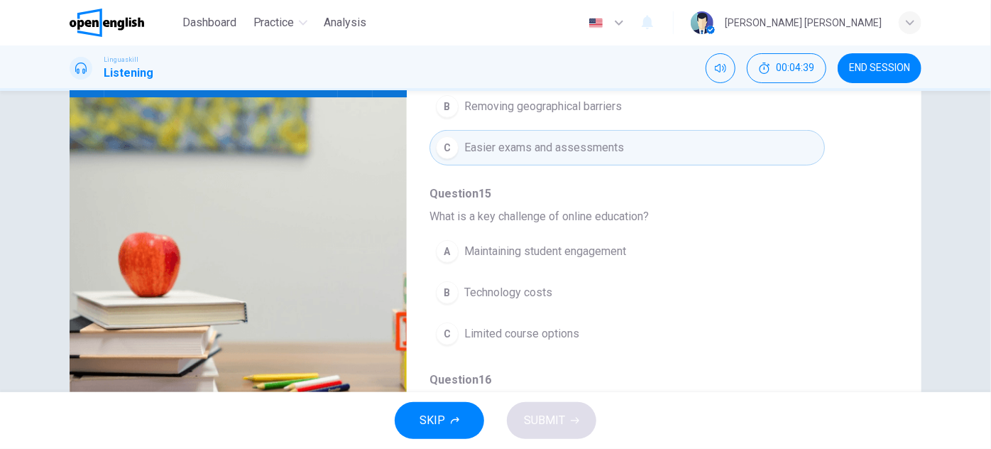
scroll to position [322, 0]
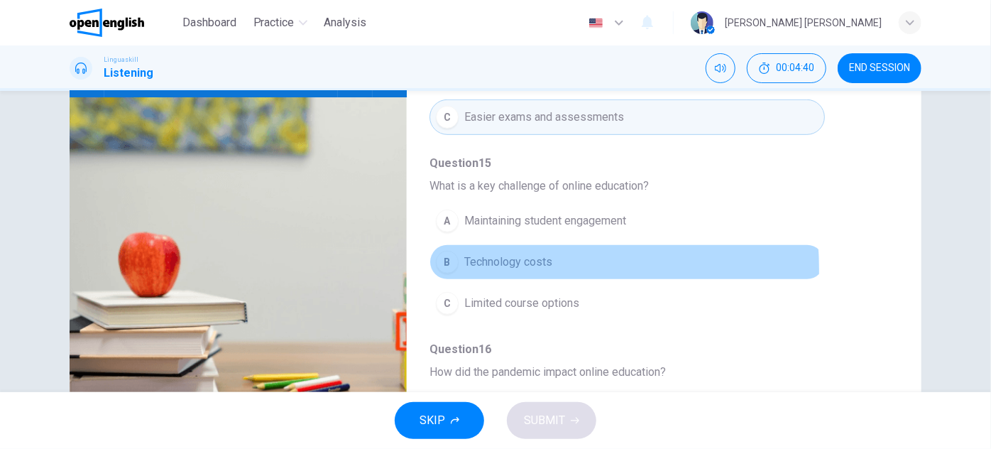
click at [507, 266] on span "Technology costs" at bounding box center [508, 262] width 88 height 17
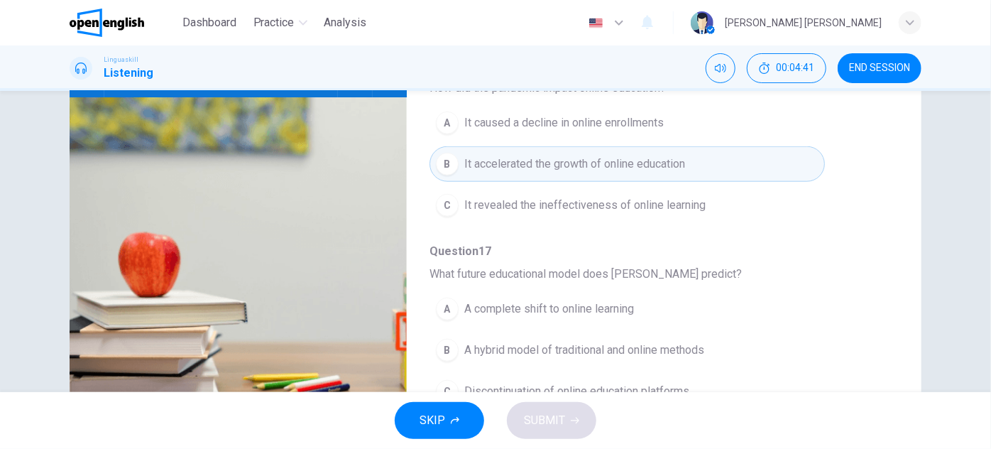
scroll to position [249, 0]
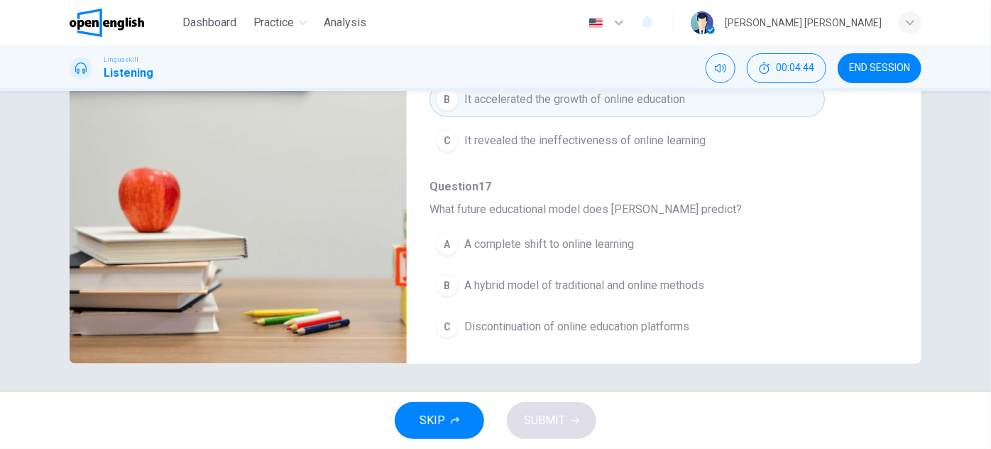
click at [609, 318] on span "Discontinuation of online education platforms" at bounding box center [576, 326] width 225 height 17
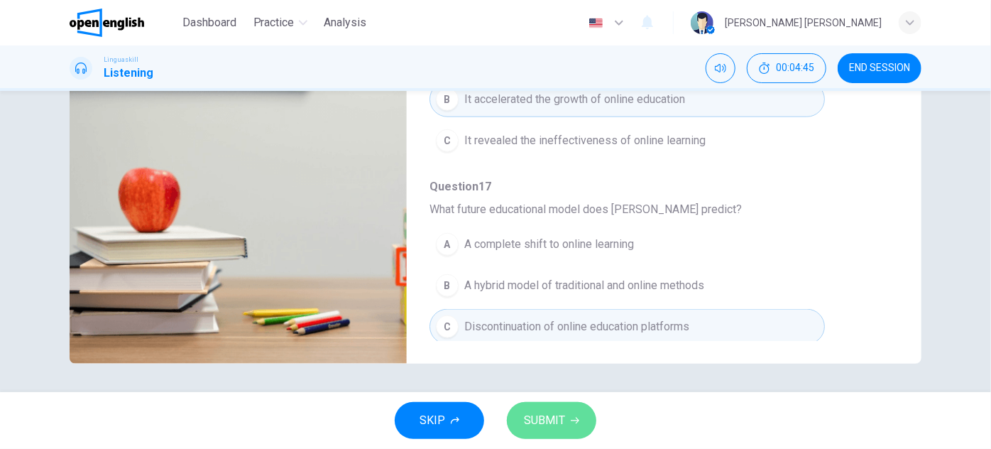
click at [559, 417] on span "SUBMIT" at bounding box center [544, 420] width 41 height 20
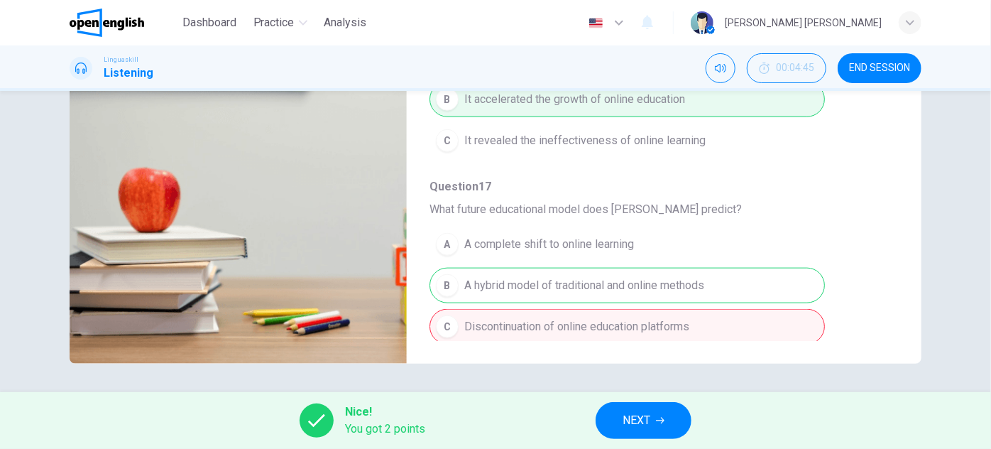
type input "*"
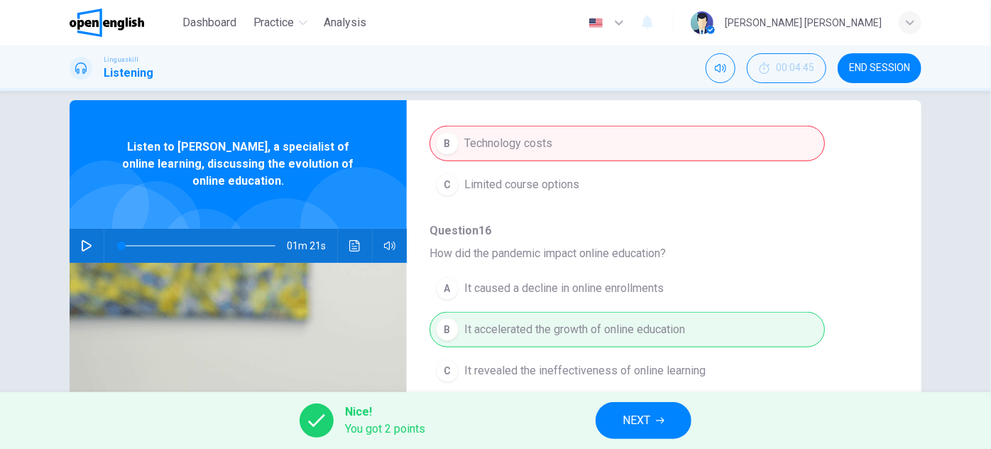
scroll to position [0, 0]
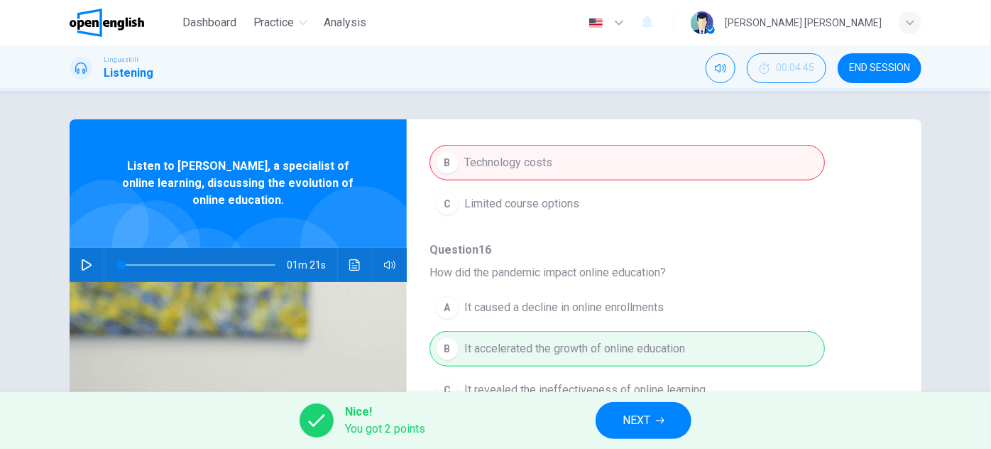
click at [632, 423] on span "NEXT" at bounding box center [637, 420] width 28 height 20
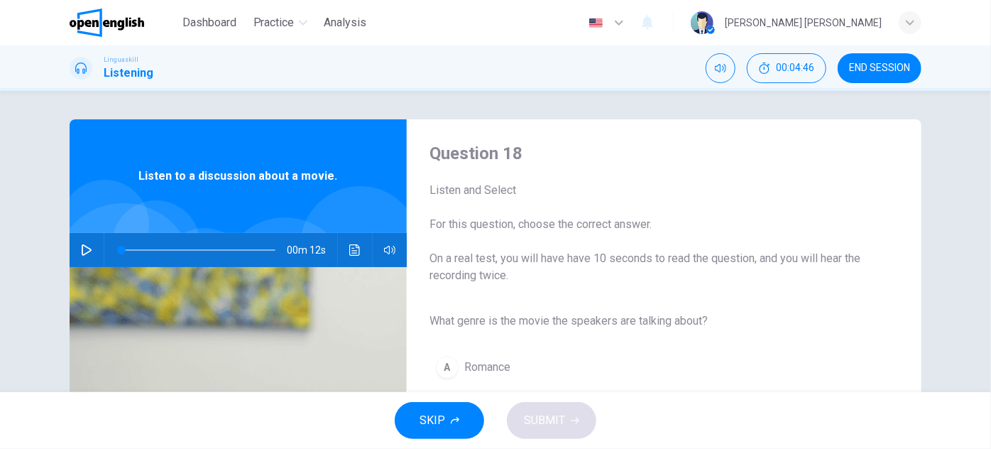
click at [85, 247] on icon "button" at bounding box center [87, 249] width 10 height 11
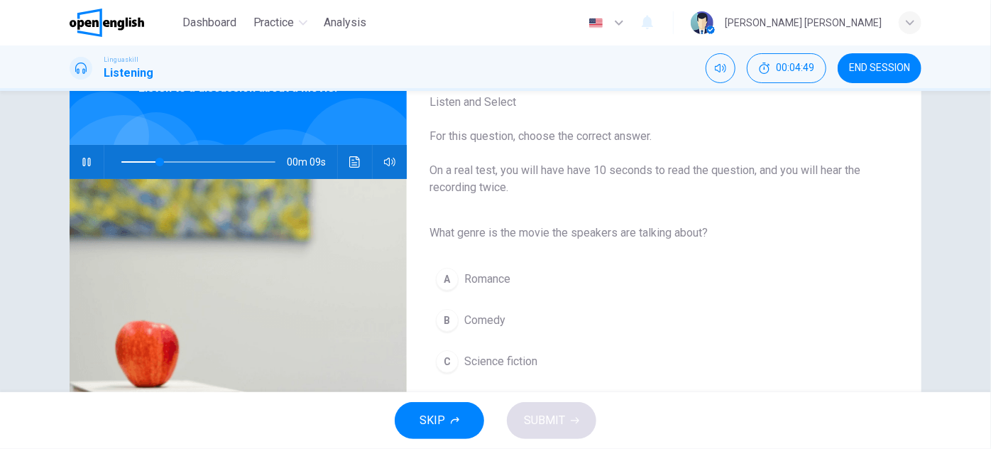
scroll to position [129, 0]
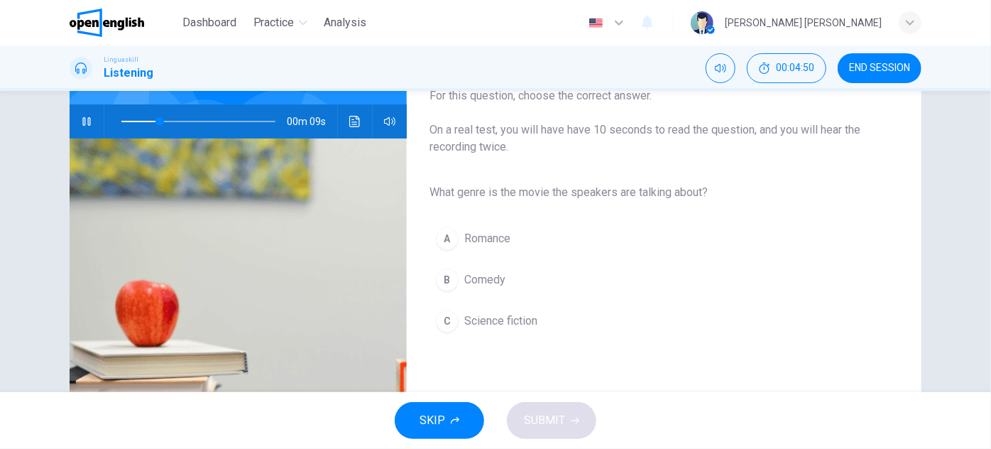
click at [481, 342] on div "Question 18 Listen and Select For this question, choose the correct answer. On …" at bounding box center [653, 237] width 492 height 448
click at [495, 327] on span "Science fiction" at bounding box center [500, 320] width 73 height 17
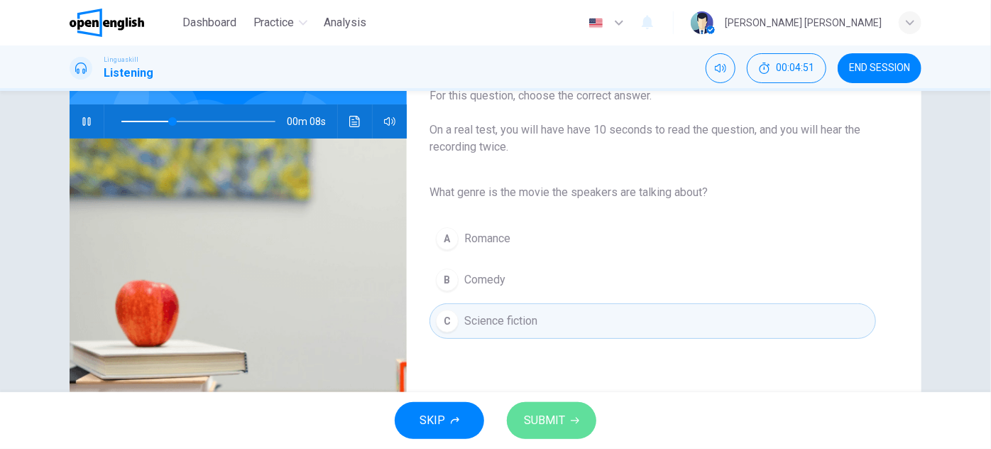
click at [555, 421] on span "SUBMIT" at bounding box center [544, 420] width 41 height 20
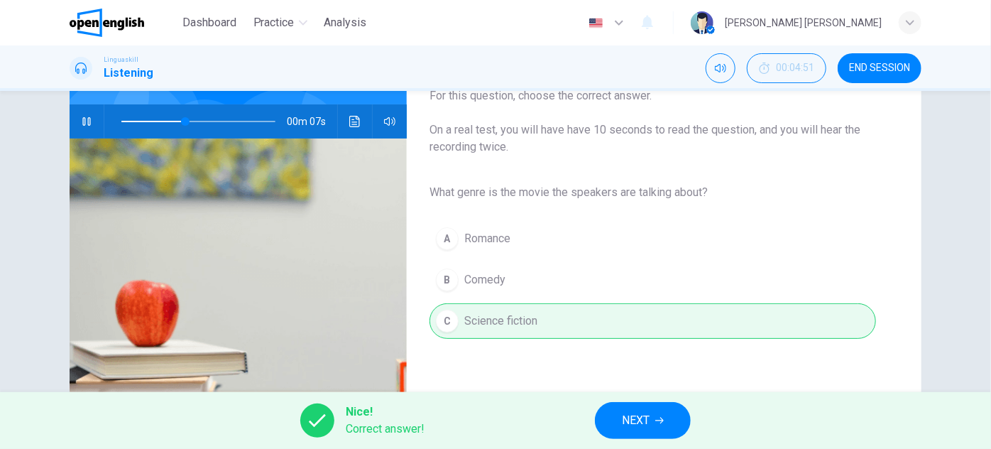
type input "**"
click at [637, 408] on button "NEXT" at bounding box center [643, 420] width 96 height 37
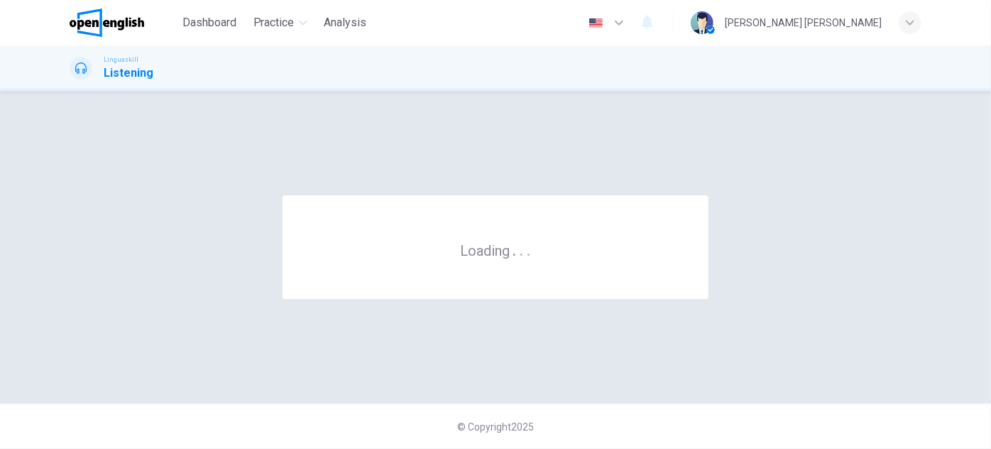
scroll to position [0, 0]
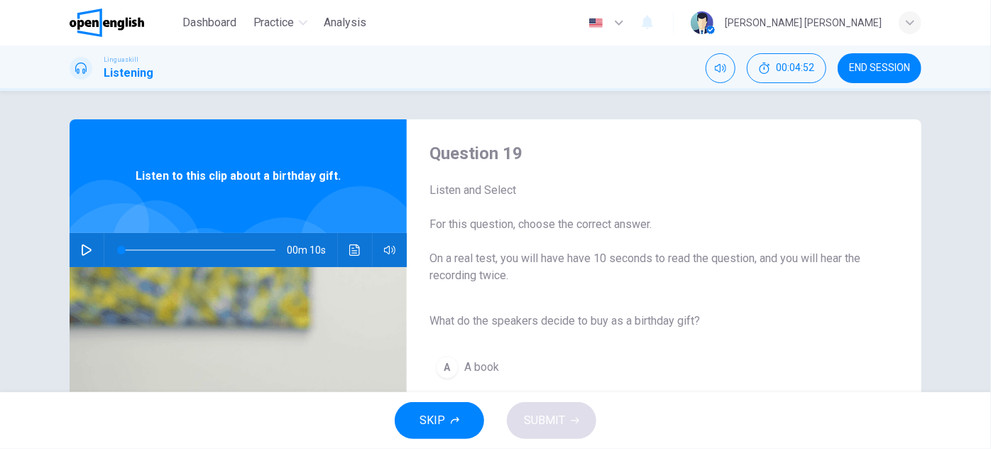
click at [92, 253] on button "button" at bounding box center [86, 250] width 23 height 34
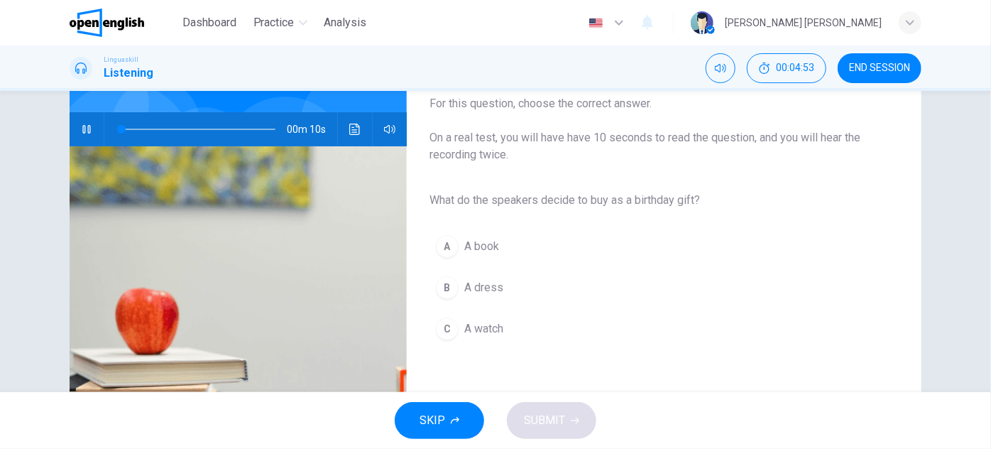
scroll to position [129, 0]
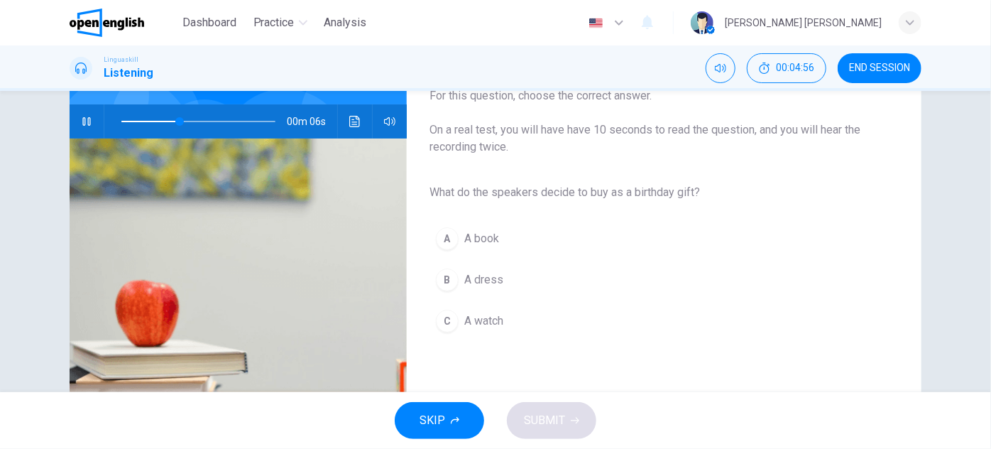
click at [505, 240] on button "A A book" at bounding box center [653, 239] width 447 height 36
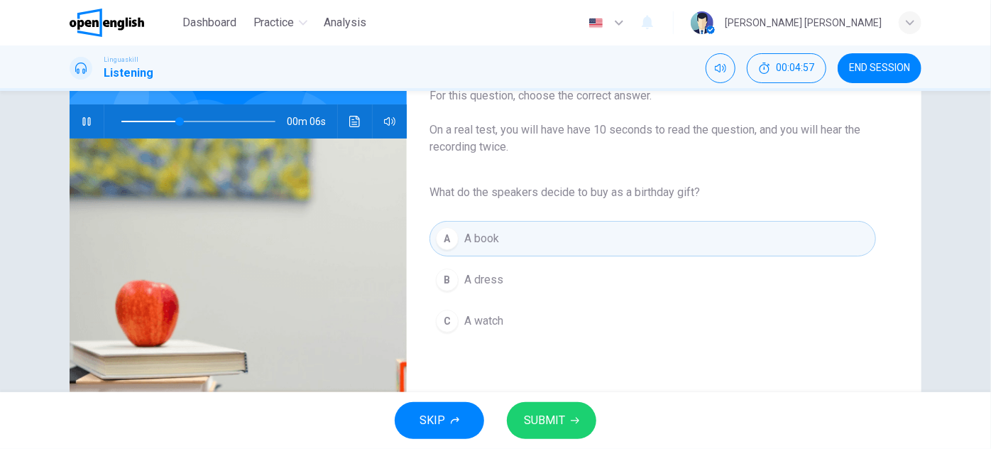
click at [536, 416] on span "SUBMIT" at bounding box center [544, 420] width 41 height 20
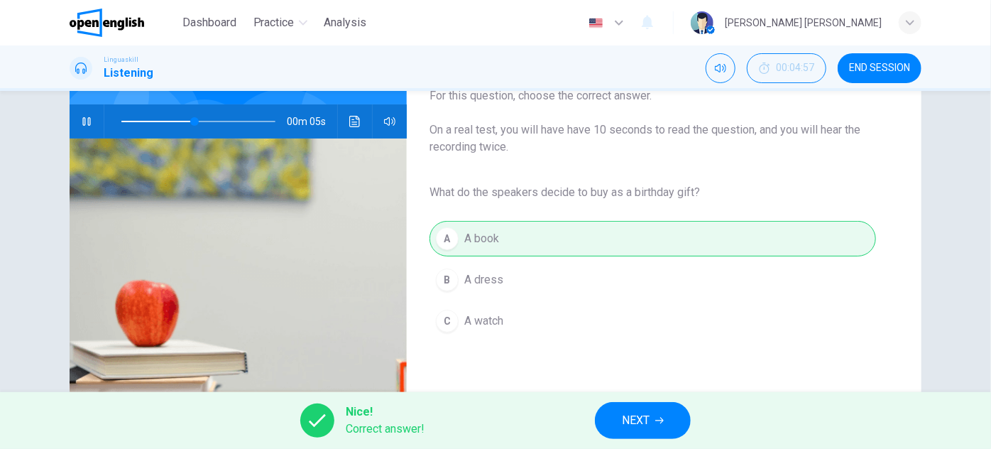
type input "**"
click at [551, 414] on div "Nice! Correct answer! NEXT" at bounding box center [495, 420] width 991 height 57
click at [621, 407] on button "NEXT" at bounding box center [643, 420] width 96 height 37
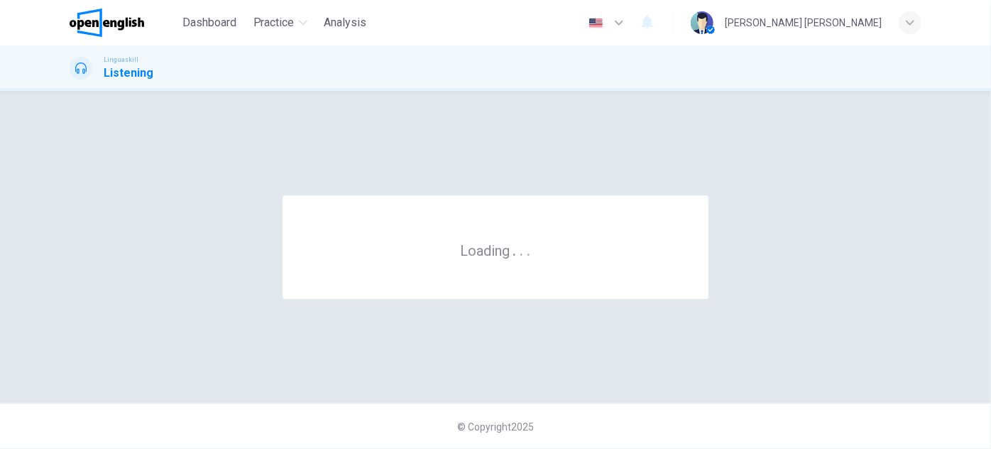
scroll to position [0, 0]
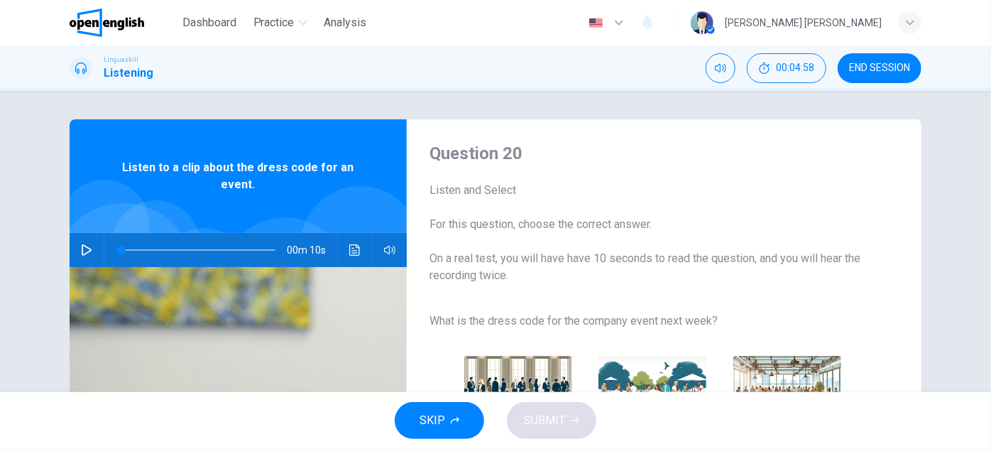
click at [81, 241] on button "button" at bounding box center [86, 250] width 23 height 34
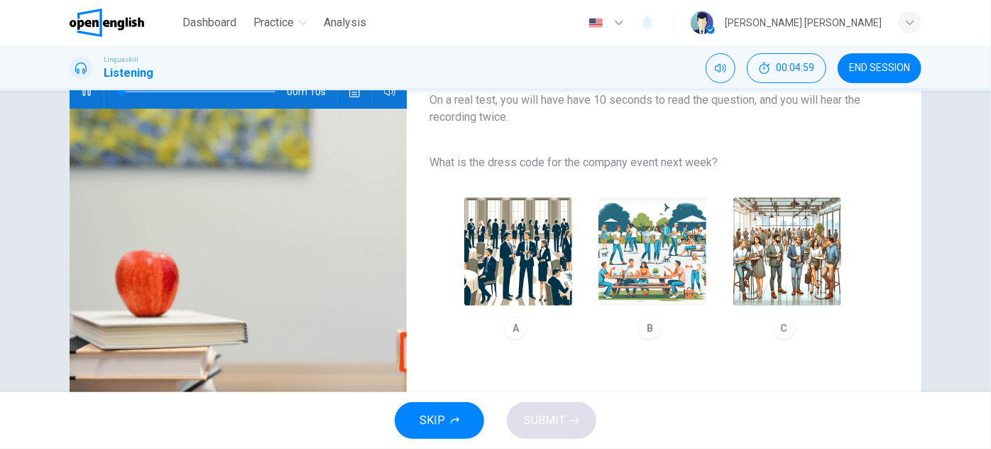
scroll to position [193, 0]
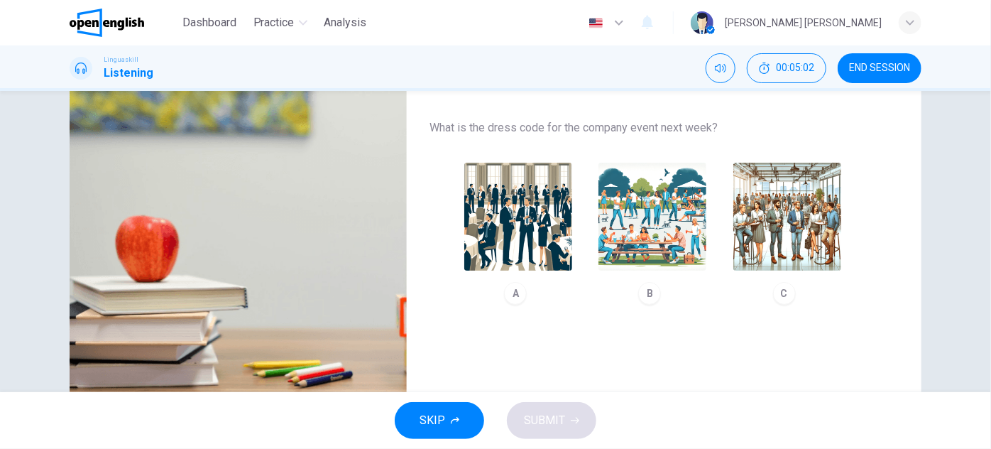
click at [504, 252] on img "button" at bounding box center [518, 217] width 108 height 108
click at [543, 411] on span "SUBMIT" at bounding box center [544, 420] width 41 height 20
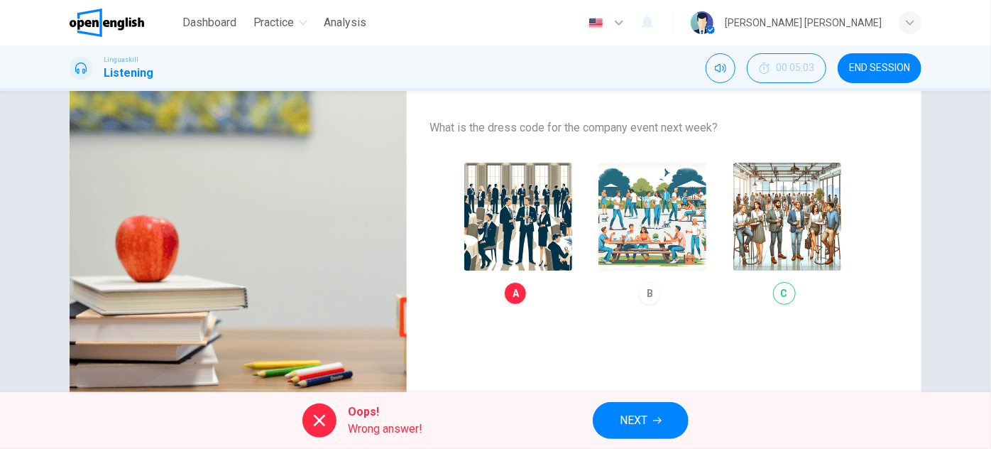
click at [654, 446] on div "Oops! Wrong answer! NEXT" at bounding box center [495, 420] width 991 height 57
type input "**"
click at [649, 409] on button "NEXT" at bounding box center [641, 420] width 96 height 37
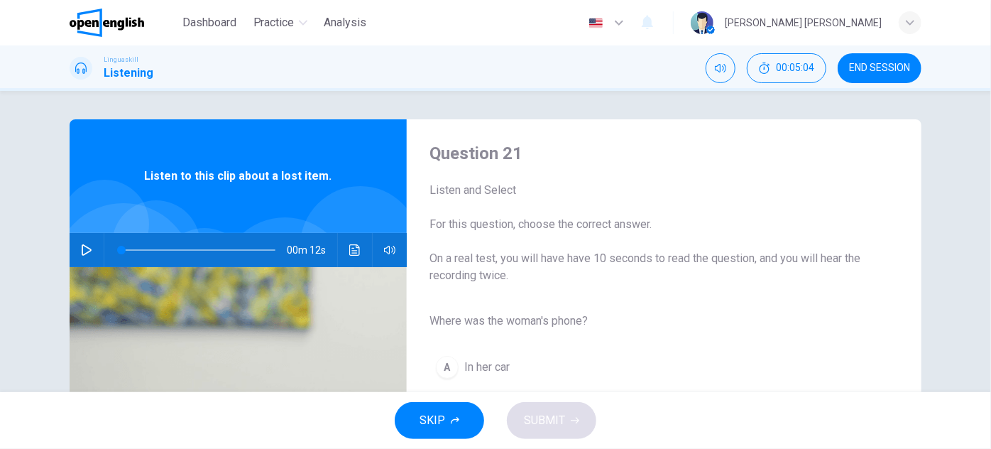
click at [85, 242] on button "button" at bounding box center [86, 250] width 23 height 34
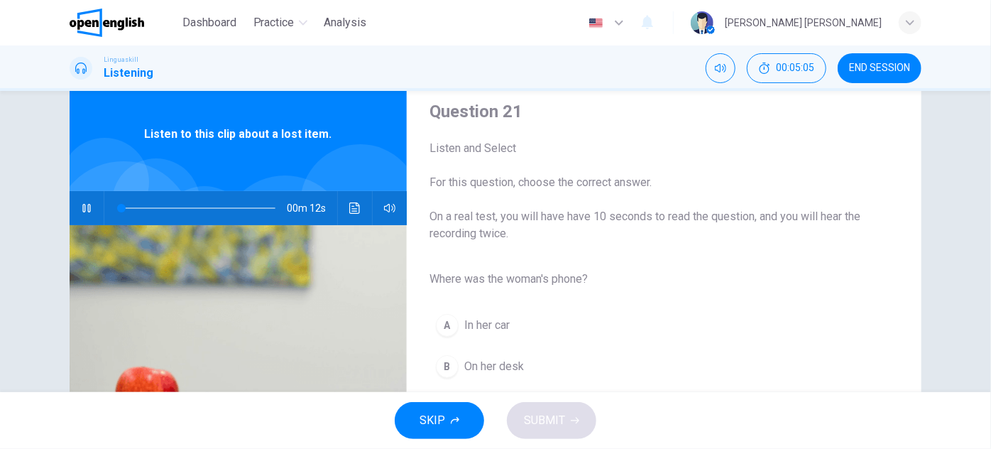
scroll to position [64, 0]
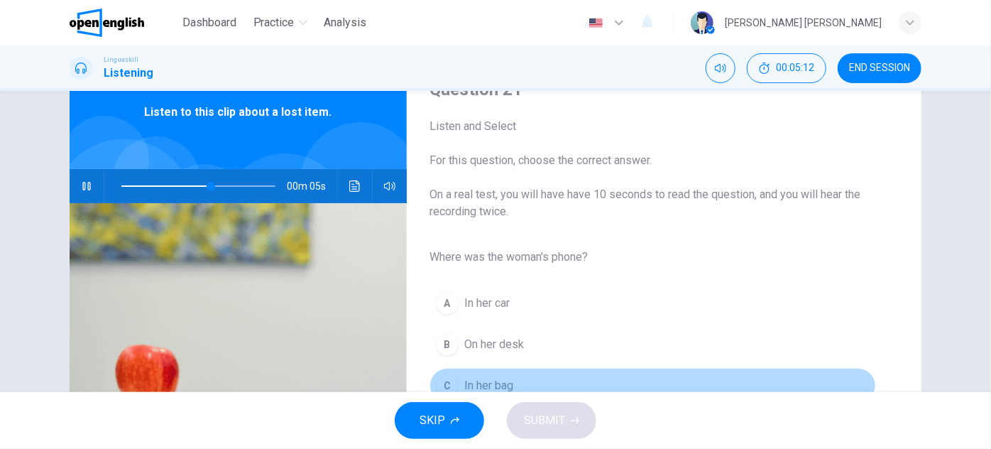
click at [464, 377] on span "In her bag" at bounding box center [488, 385] width 49 height 17
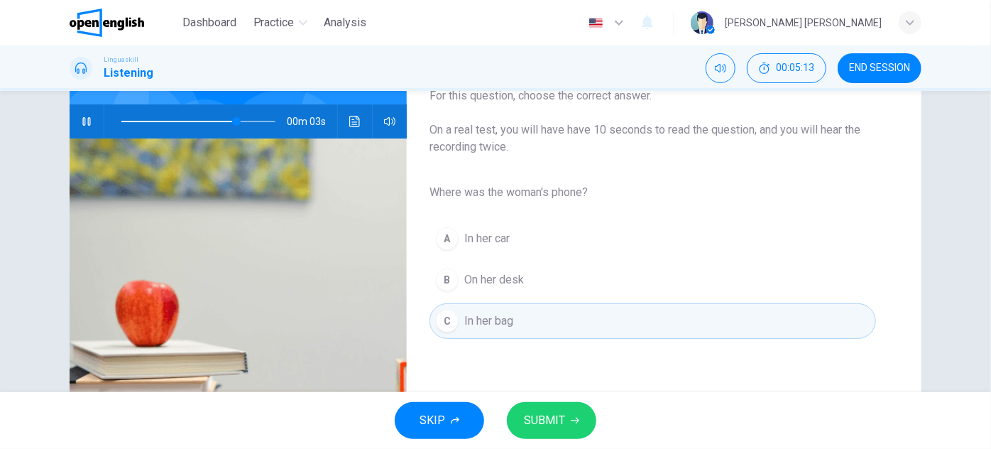
scroll to position [129, 0]
click at [577, 445] on div "SKIP SUBMIT" at bounding box center [495, 420] width 991 height 57
click at [573, 432] on button "SUBMIT" at bounding box center [551, 420] width 89 height 37
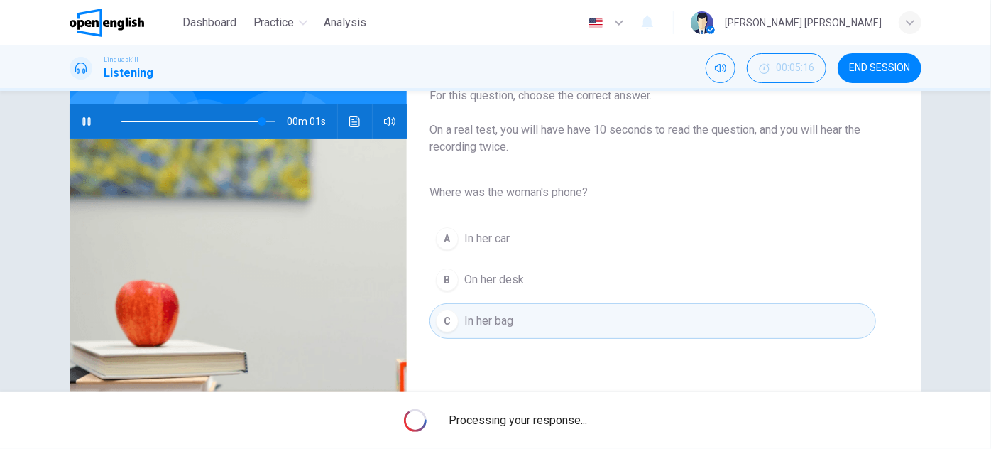
type input "*"
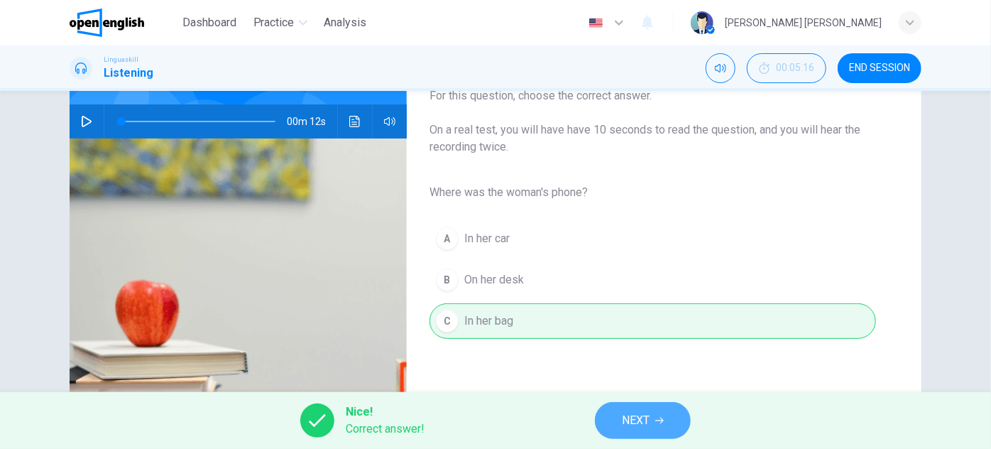
click at [665, 416] on button "NEXT" at bounding box center [643, 420] width 96 height 37
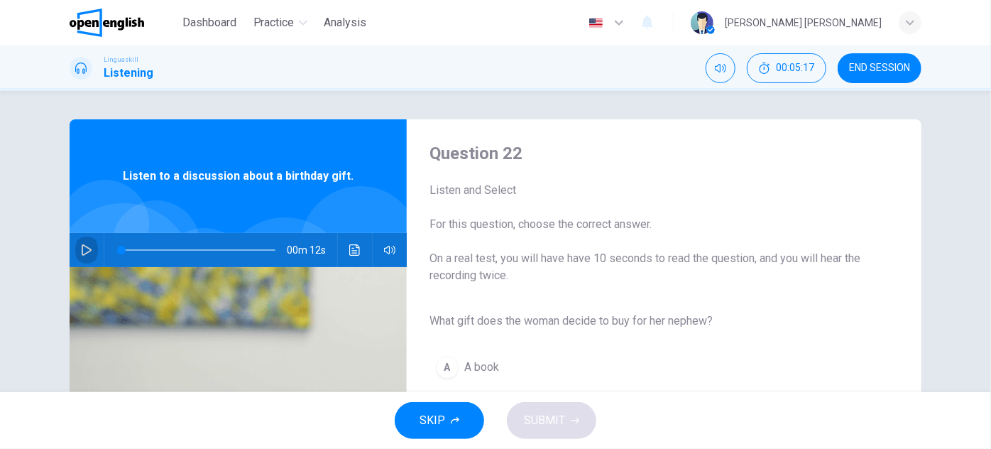
click at [82, 254] on icon "button" at bounding box center [87, 249] width 10 height 11
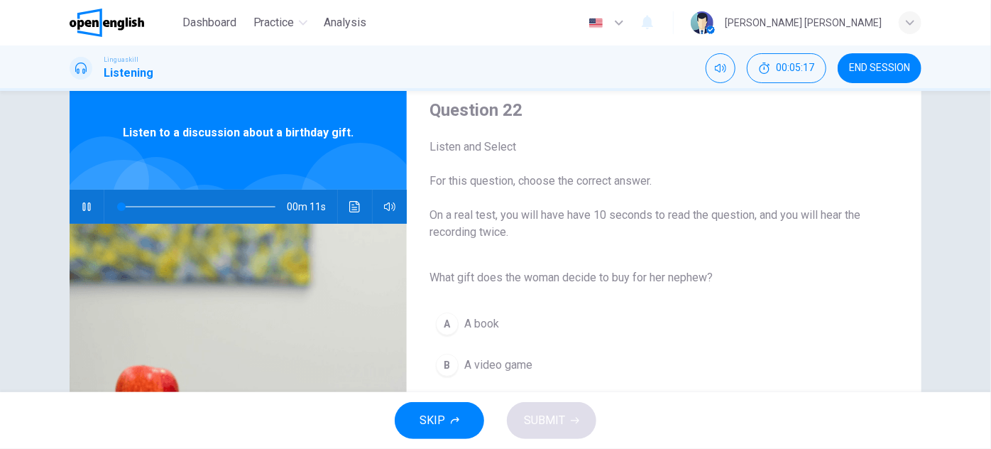
scroll to position [64, 0]
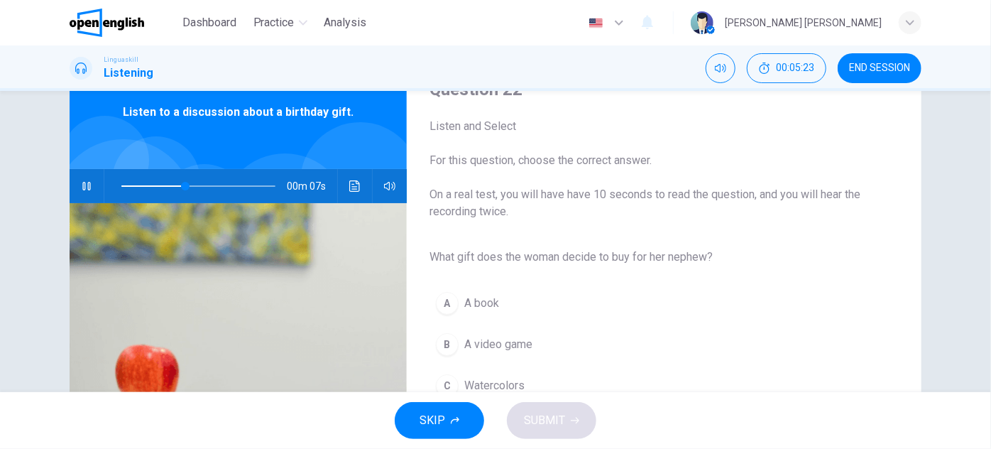
drag, startPoint x: 670, startPoint y: 261, endPoint x: 708, endPoint y: 247, distance: 40.9
click at [708, 247] on div "What gift does the woman decide to buy for her nephew? A A book B A video game …" at bounding box center [653, 324] width 447 height 163
click at [122, 182] on span at bounding box center [126, 186] width 9 height 9
click at [89, 183] on button "button" at bounding box center [86, 186] width 23 height 34
drag, startPoint x: 154, startPoint y: 175, endPoint x: 166, endPoint y: 175, distance: 12.1
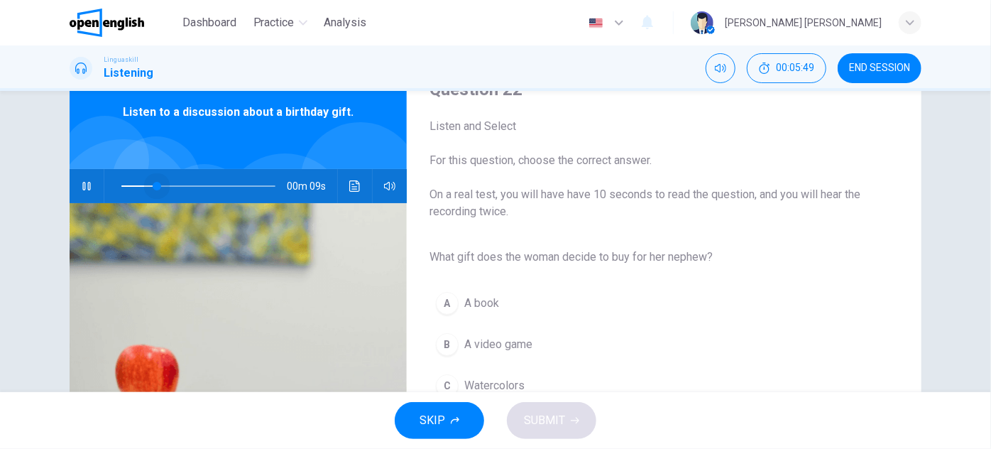
click at [166, 176] on span at bounding box center [198, 186] width 154 height 20
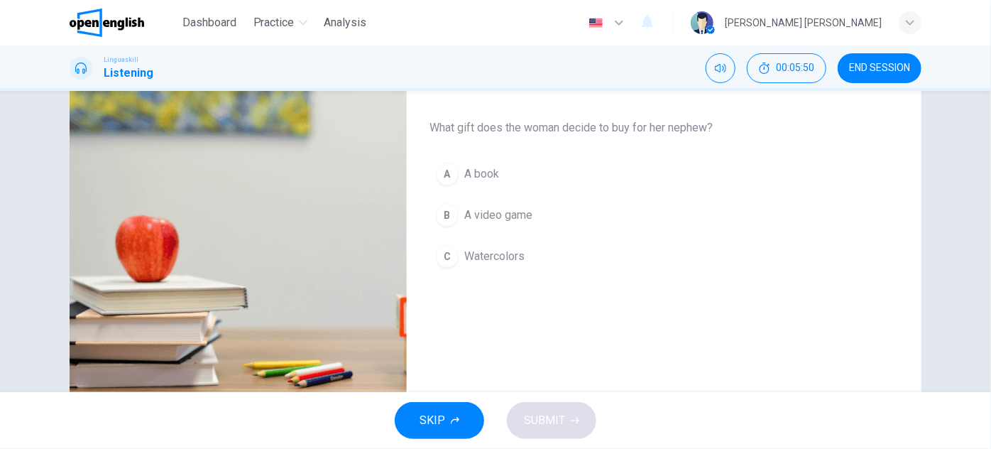
scroll to position [129, 0]
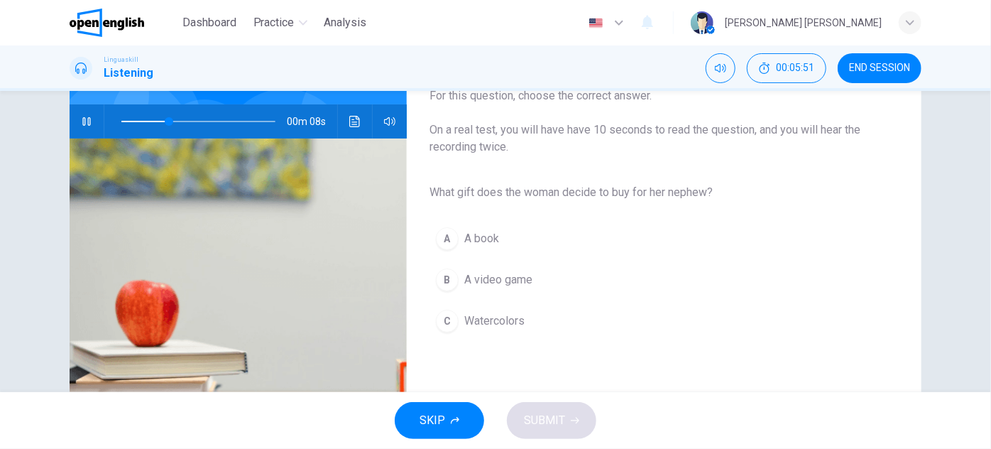
click at [501, 289] on button "B A video game" at bounding box center [653, 280] width 447 height 36
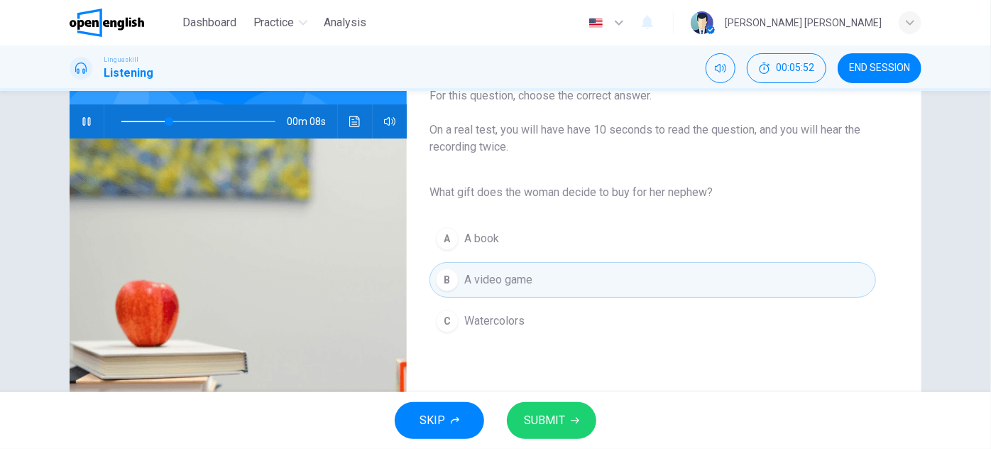
type input "*"
click at [117, 117] on span at bounding box center [121, 121] width 9 height 9
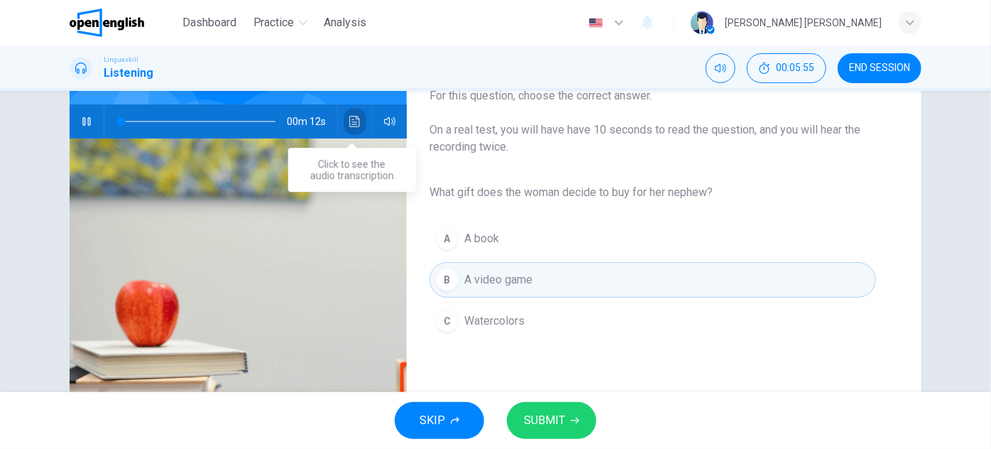
click at [355, 119] on icon "Click to see the audio transcription" at bounding box center [354, 121] width 11 height 11
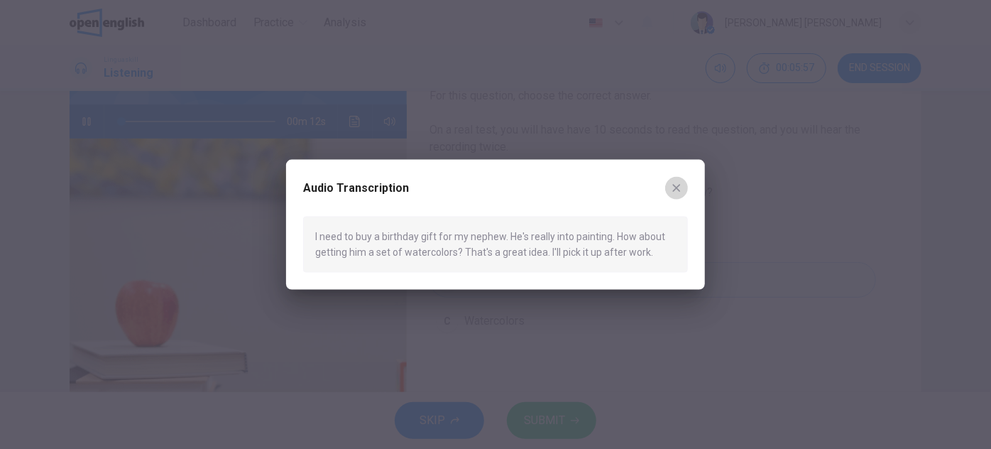
click at [682, 181] on button "button" at bounding box center [676, 188] width 23 height 23
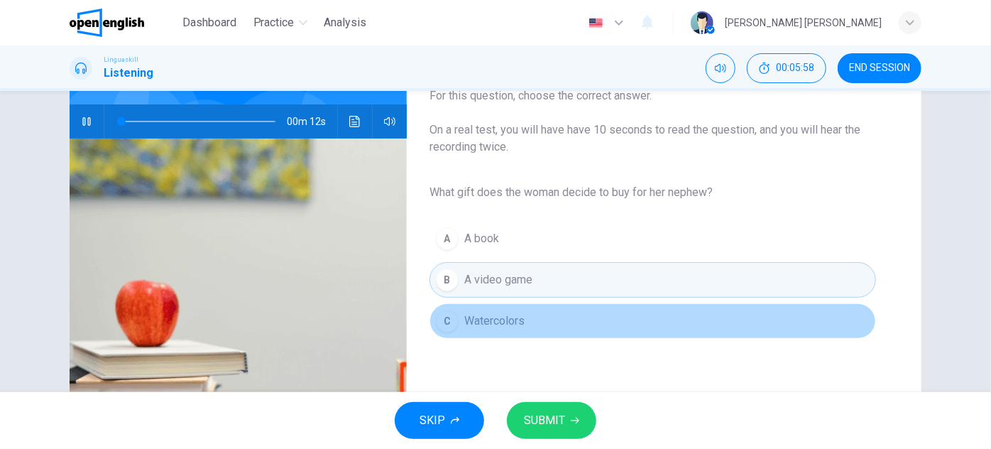
click at [543, 323] on button "C Watercolors" at bounding box center [653, 321] width 447 height 36
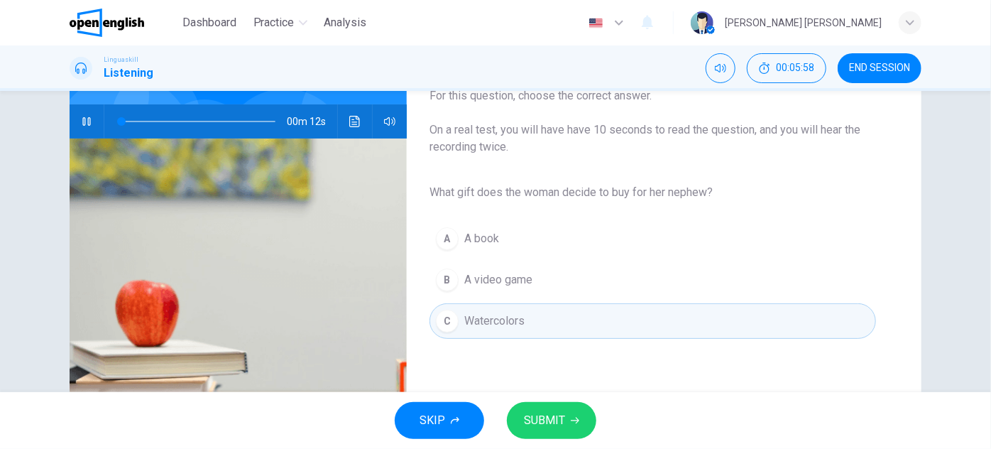
click at [545, 408] on button "SUBMIT" at bounding box center [551, 420] width 89 height 37
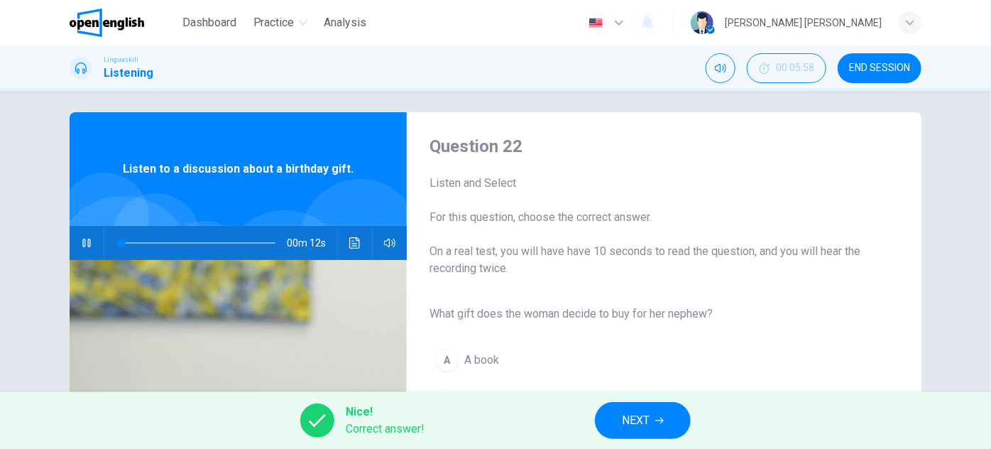
scroll to position [0, 0]
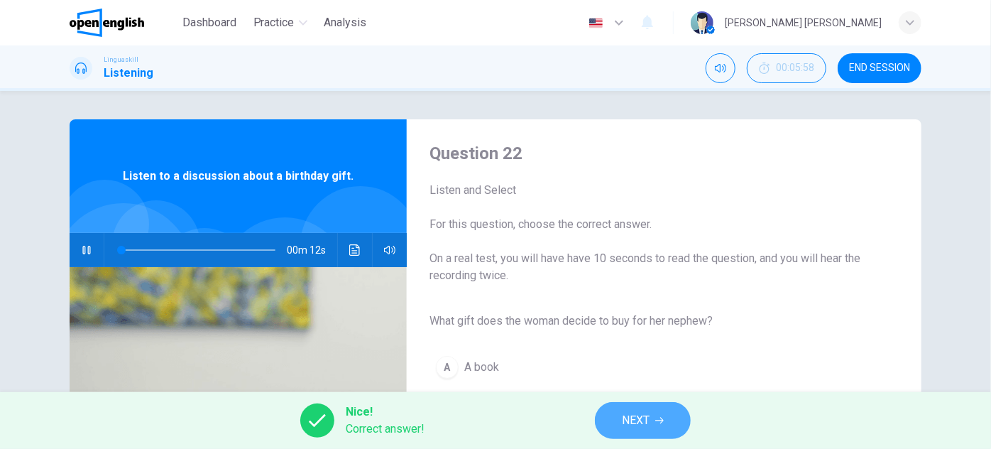
click at [623, 423] on span "NEXT" at bounding box center [636, 420] width 28 height 20
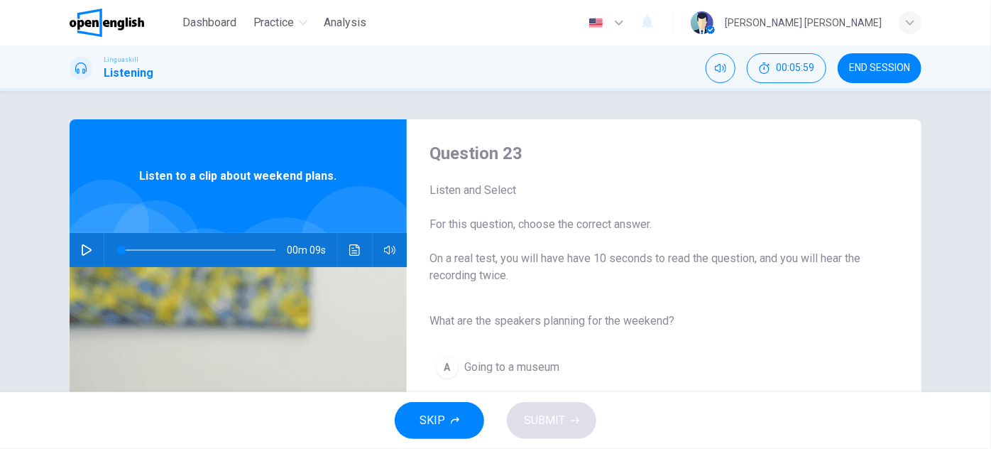
click at [85, 244] on button "button" at bounding box center [86, 250] width 23 height 34
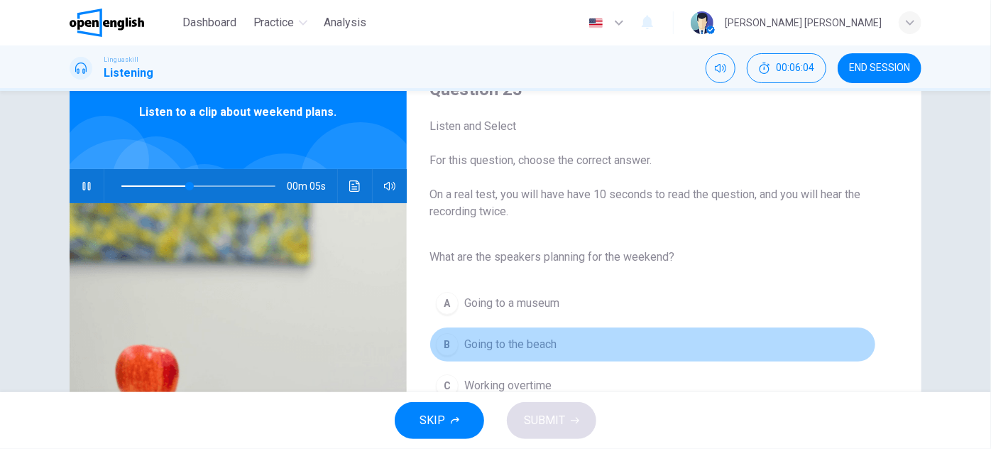
click at [499, 336] on span "Going to the beach" at bounding box center [510, 344] width 92 height 17
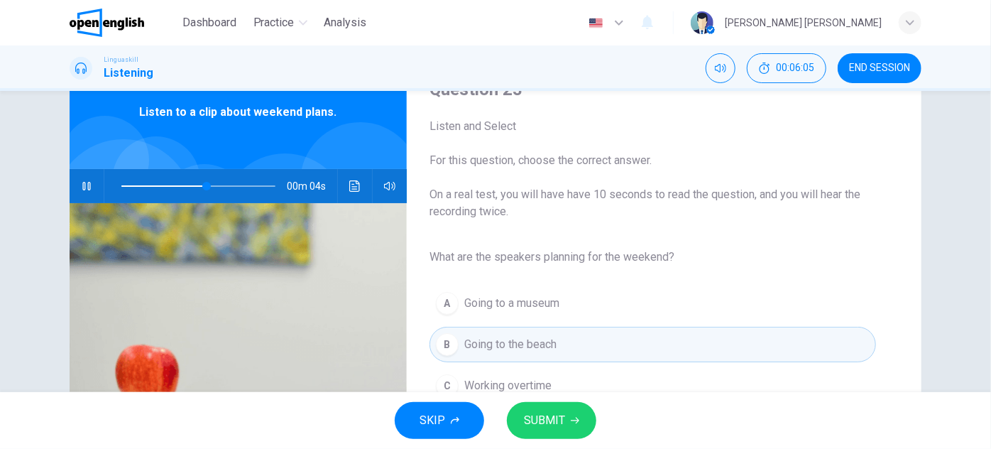
click at [532, 422] on span "SUBMIT" at bounding box center [544, 420] width 41 height 20
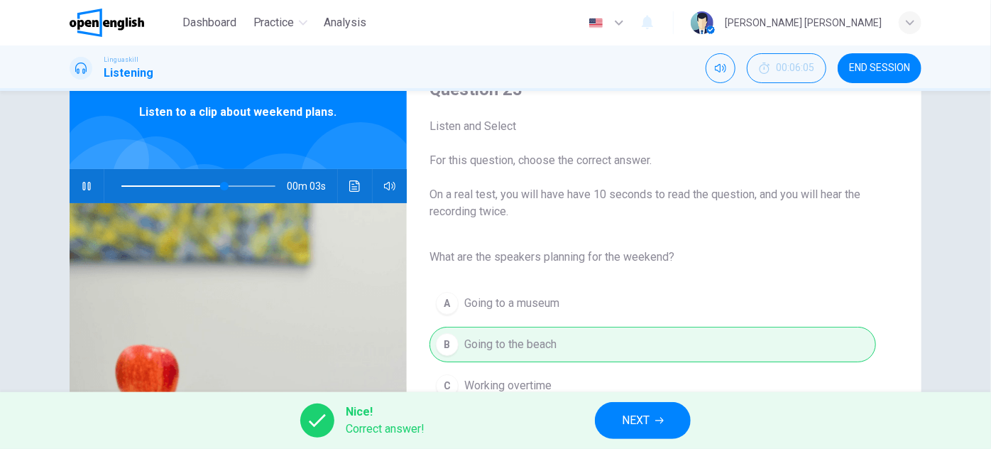
type input "**"
click at [607, 406] on button "NEXT" at bounding box center [643, 420] width 96 height 37
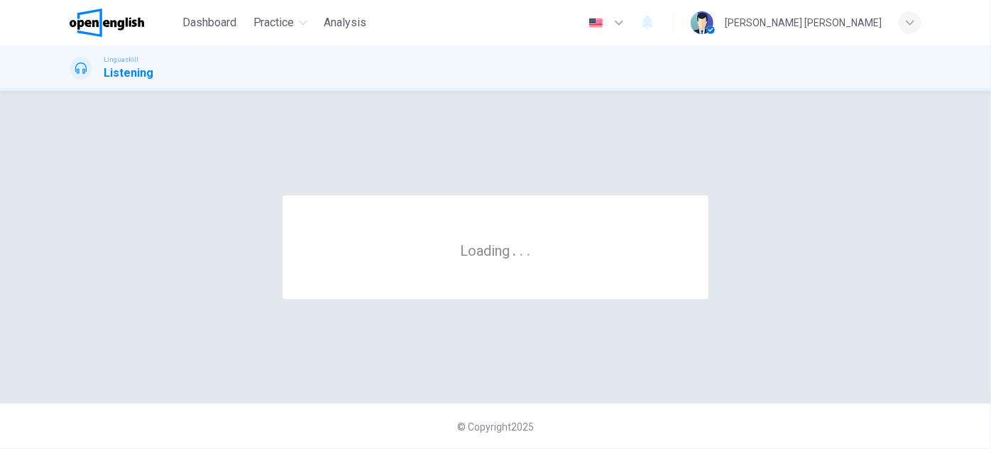
scroll to position [0, 0]
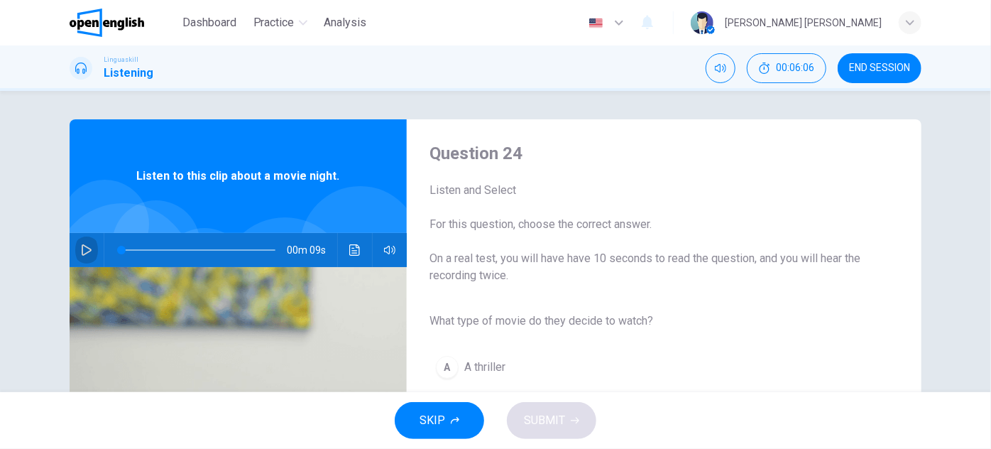
click at [85, 250] on icon "button" at bounding box center [86, 249] width 11 height 11
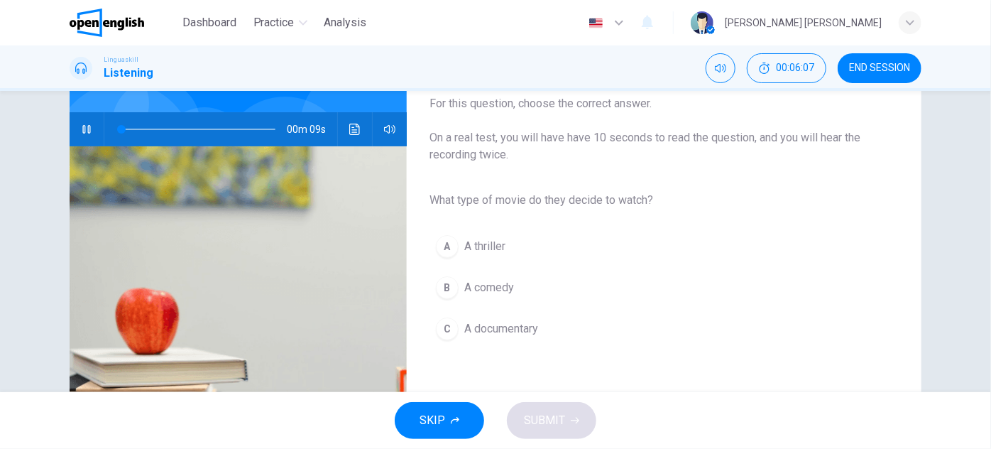
scroll to position [129, 0]
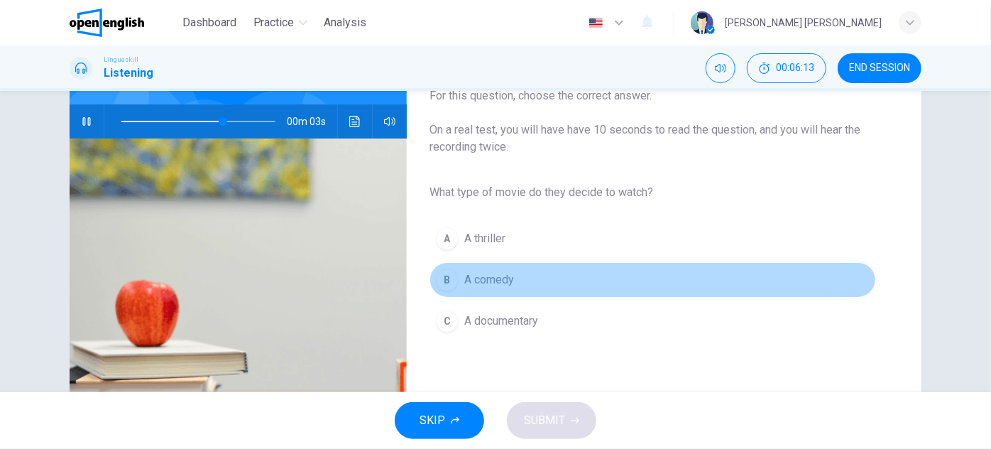
click at [479, 281] on span "A comedy" at bounding box center [489, 279] width 50 height 17
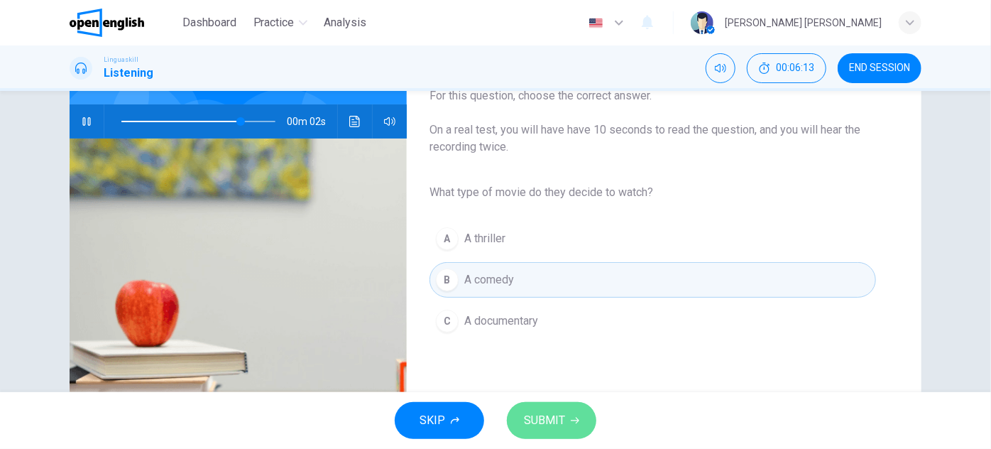
click at [540, 423] on span "SUBMIT" at bounding box center [544, 420] width 41 height 20
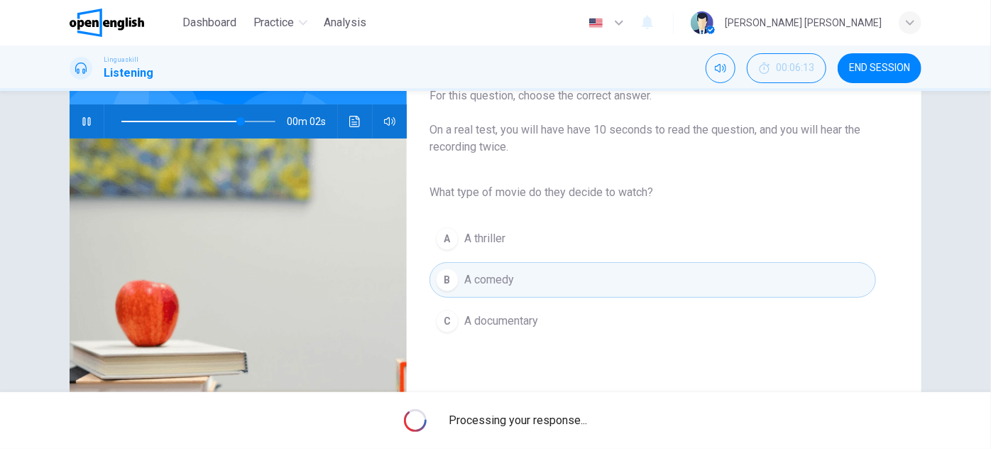
type input "**"
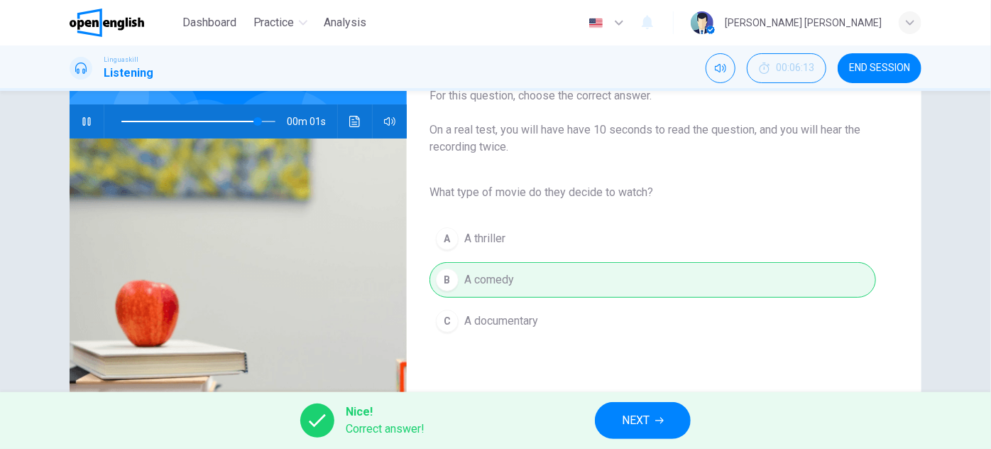
click at [640, 428] on span "NEXT" at bounding box center [636, 420] width 28 height 20
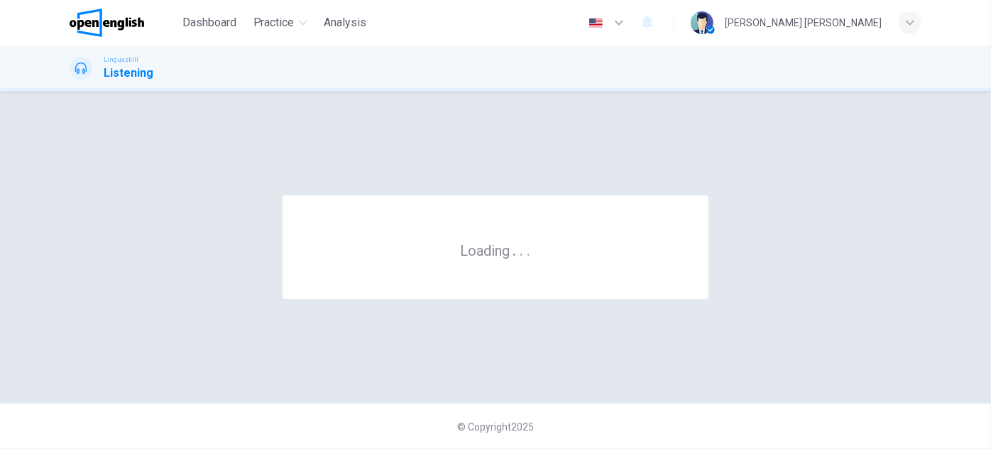
scroll to position [0, 0]
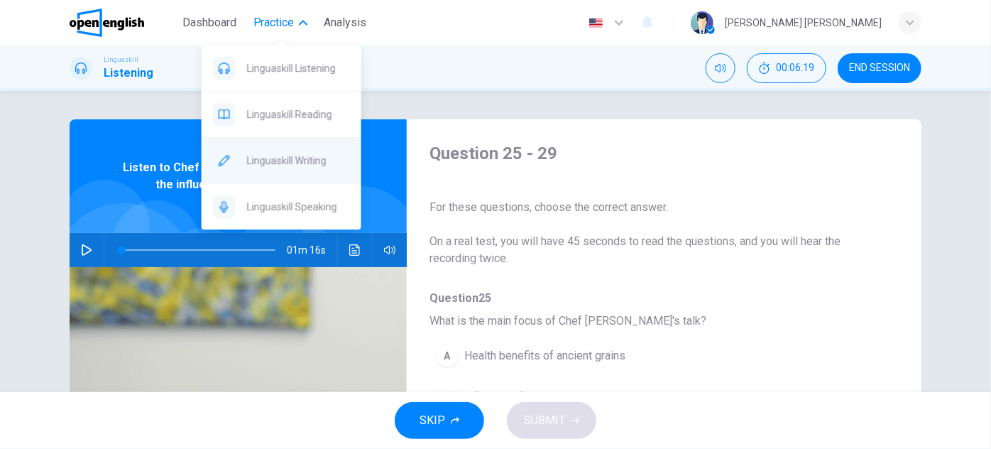
click at [261, 178] on div "Linguaskill Writing" at bounding box center [282, 160] width 160 height 45
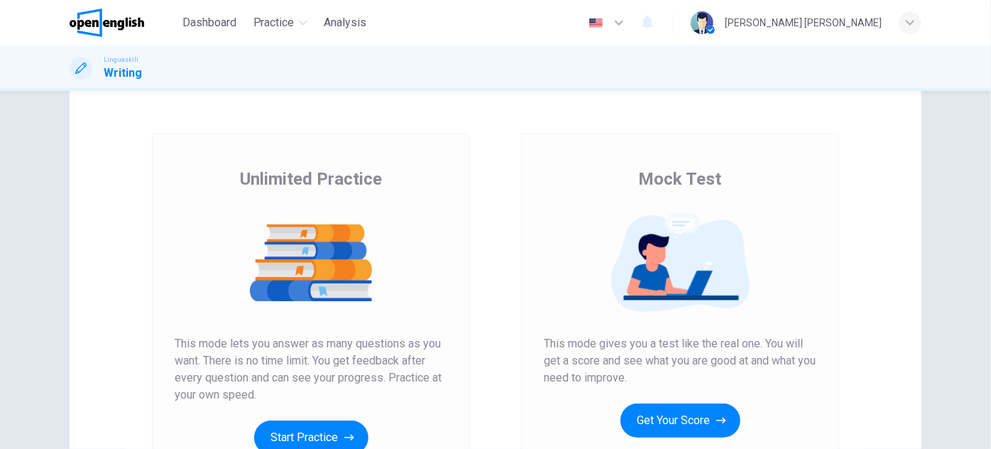
scroll to position [129, 0]
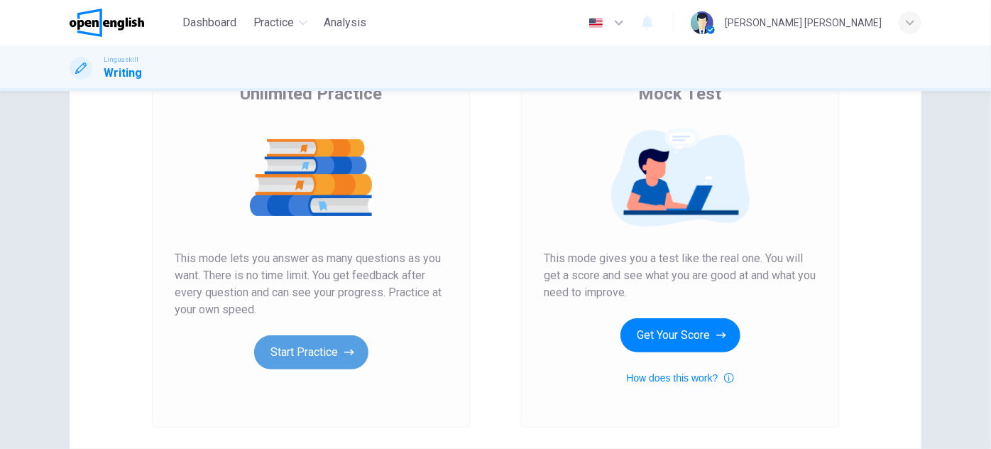
click at [302, 340] on button "Start Practice" at bounding box center [311, 352] width 114 height 34
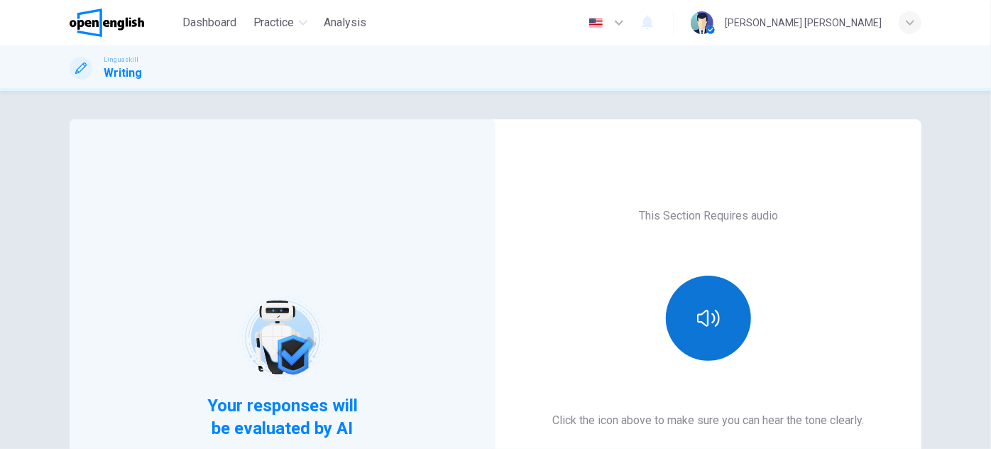
click at [724, 308] on button "button" at bounding box center [708, 318] width 85 height 85
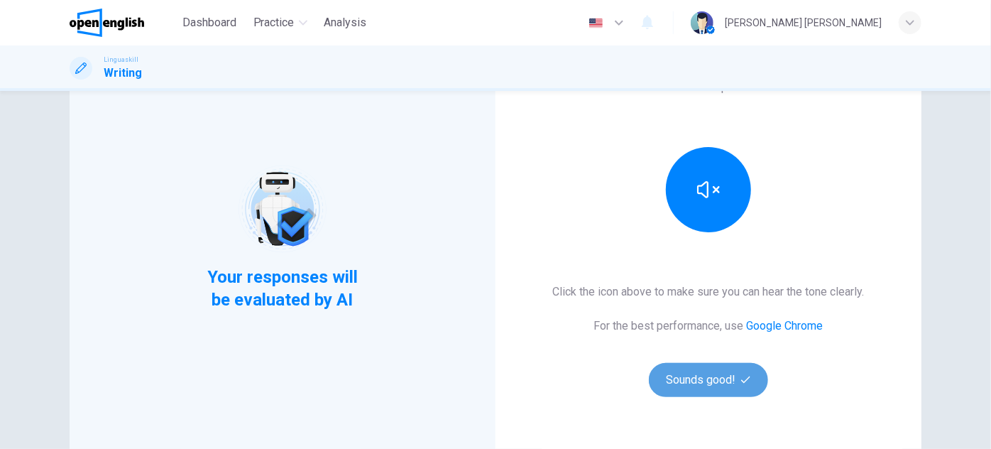
click at [685, 366] on button "Sounds good!" at bounding box center [708, 380] width 119 height 34
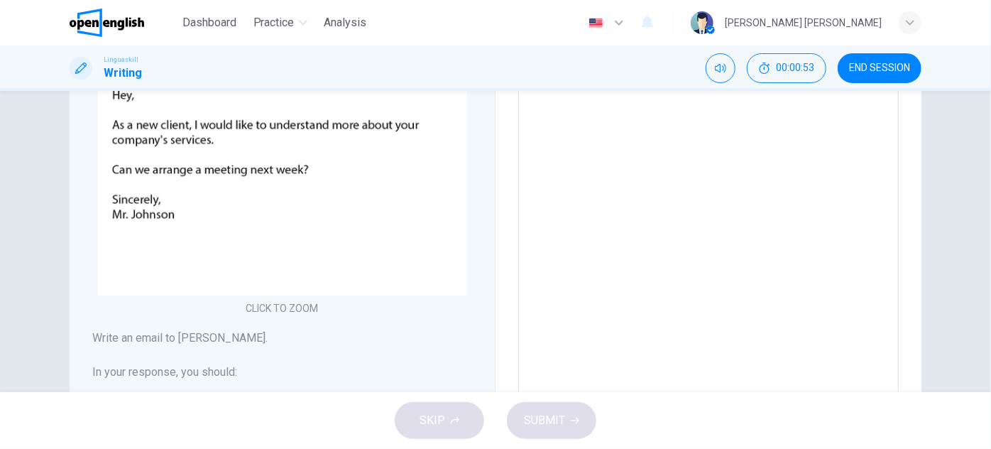
scroll to position [192, 0]
